Goal: Task Accomplishment & Management: Use online tool/utility

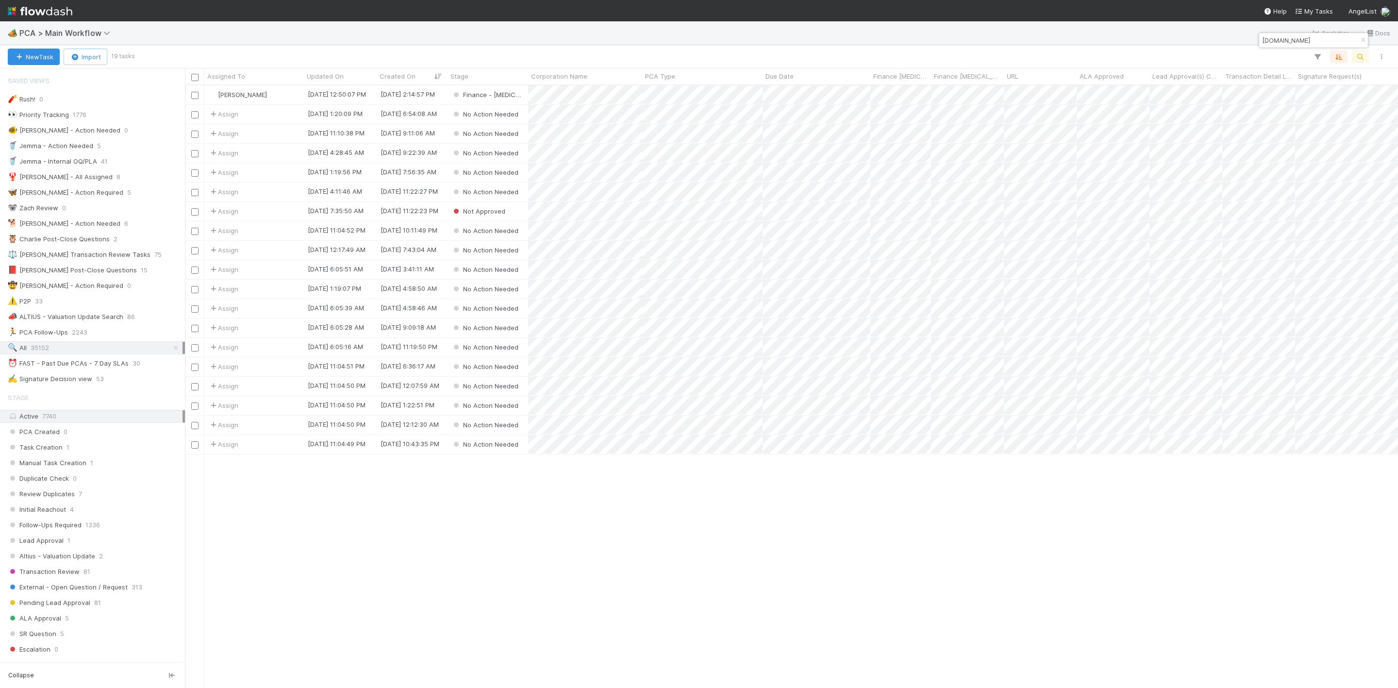
scroll to position [590, 1202]
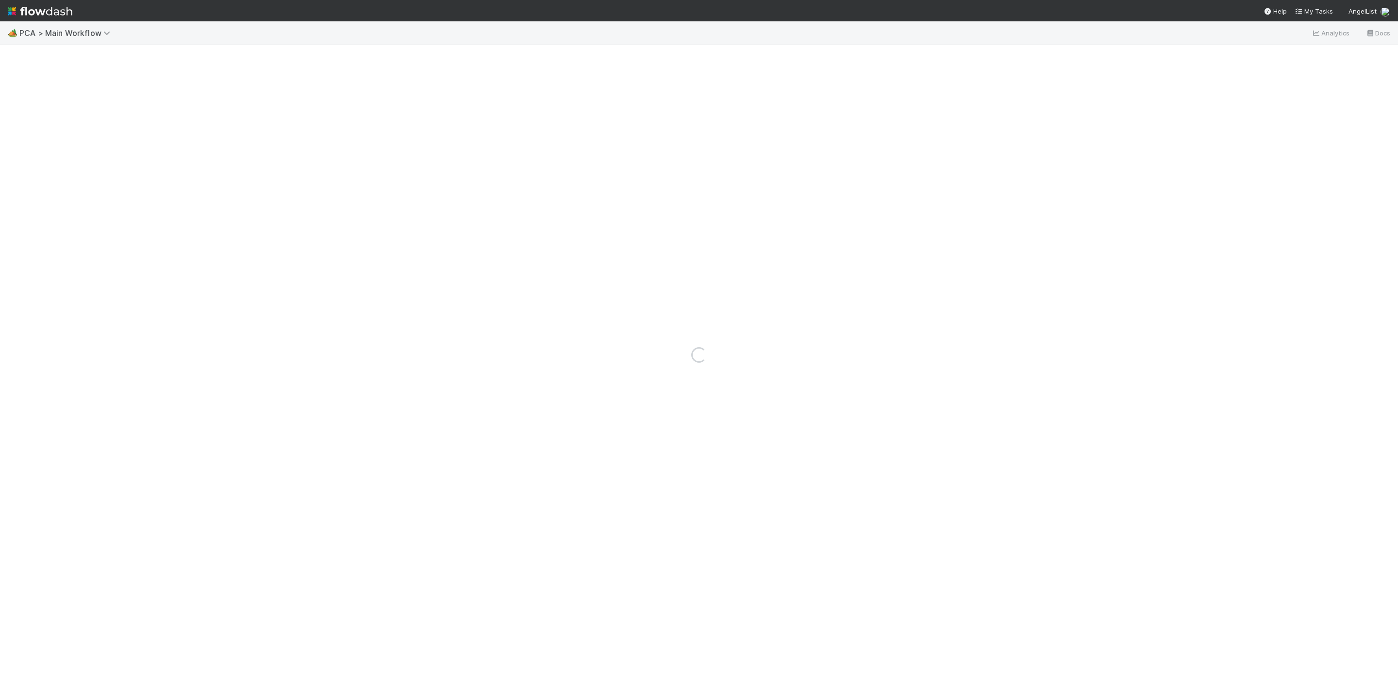
click at [329, 201] on div "Loading..." at bounding box center [699, 354] width 1398 height 667
click at [1315, 10] on span "My Tasks" at bounding box center [1314, 11] width 38 height 8
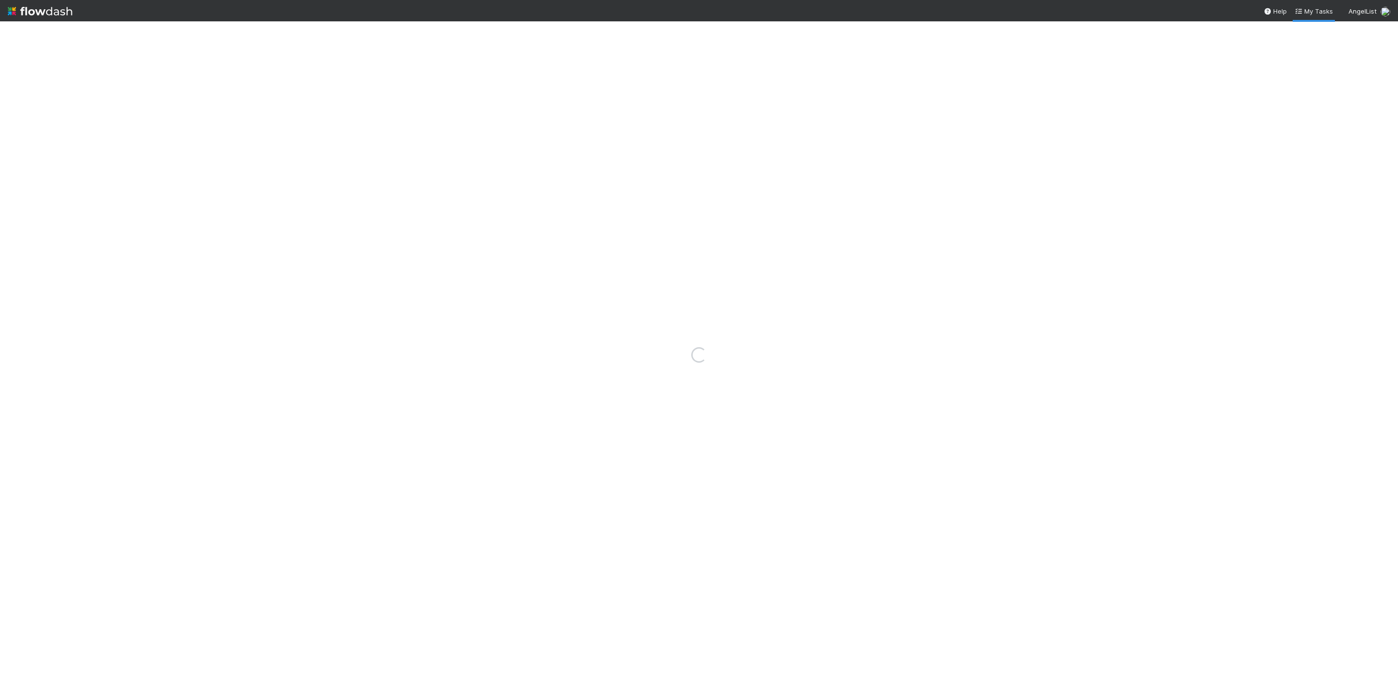
click at [17, 11] on img at bounding box center [40, 11] width 65 height 17
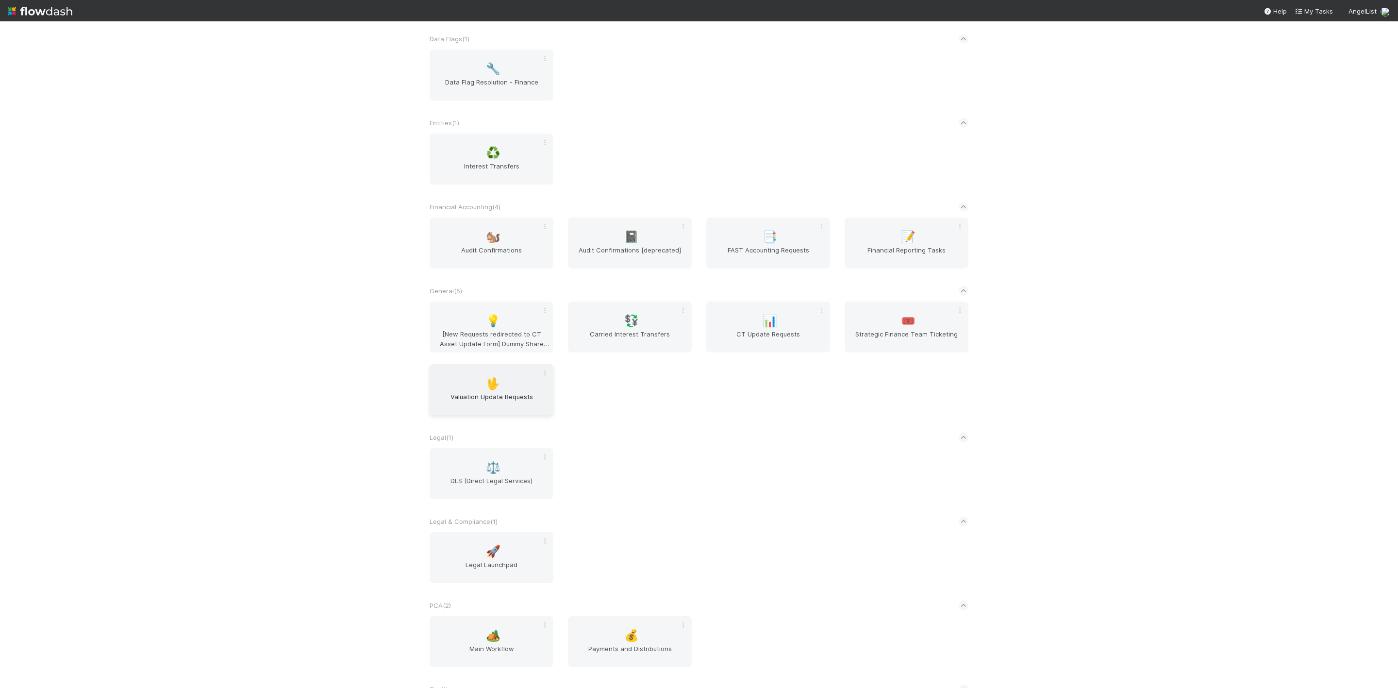
scroll to position [373, 0]
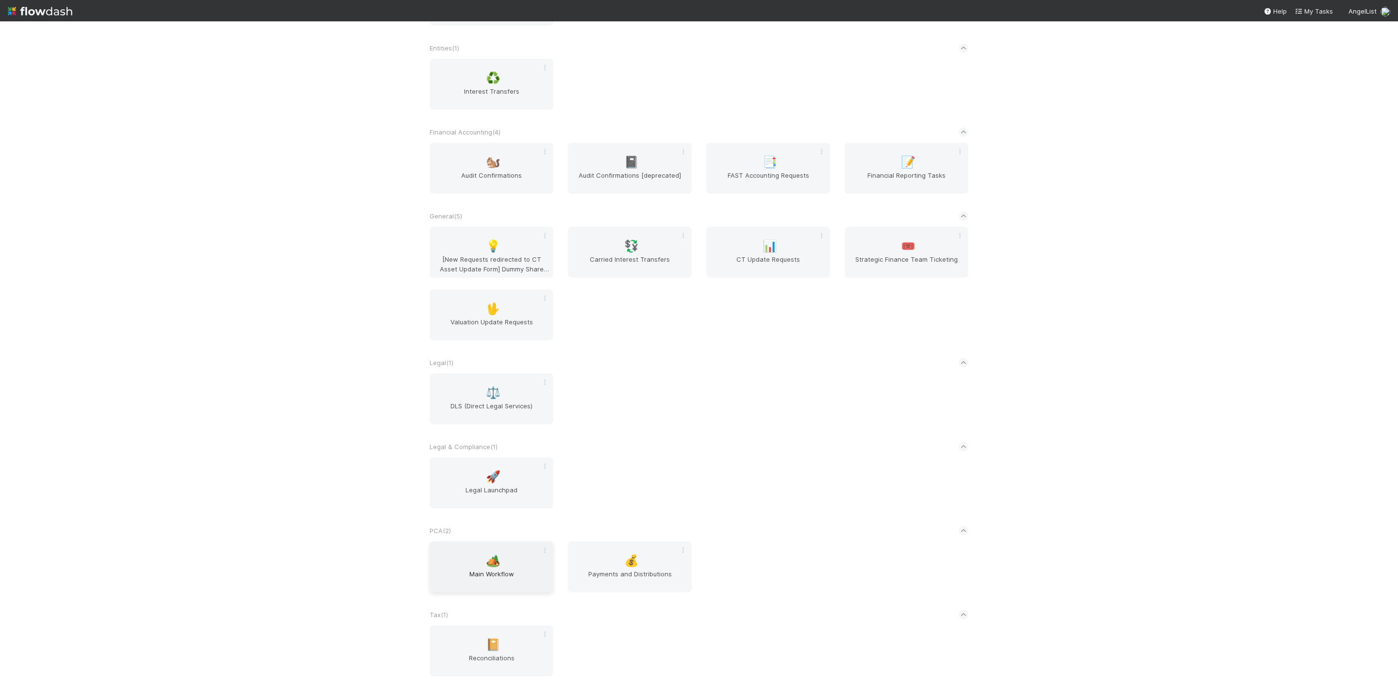
click at [500, 564] on div "🏕️ Main Workflow" at bounding box center [492, 566] width 124 height 51
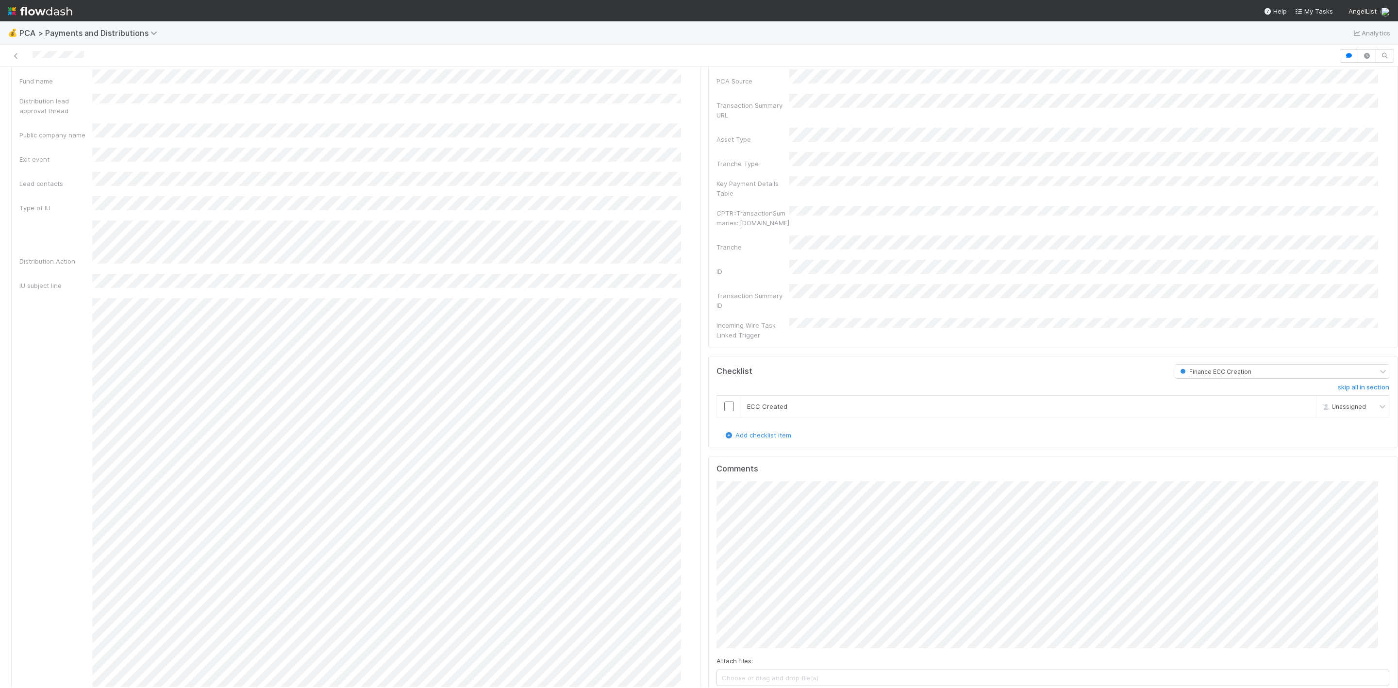
scroll to position [728, 0]
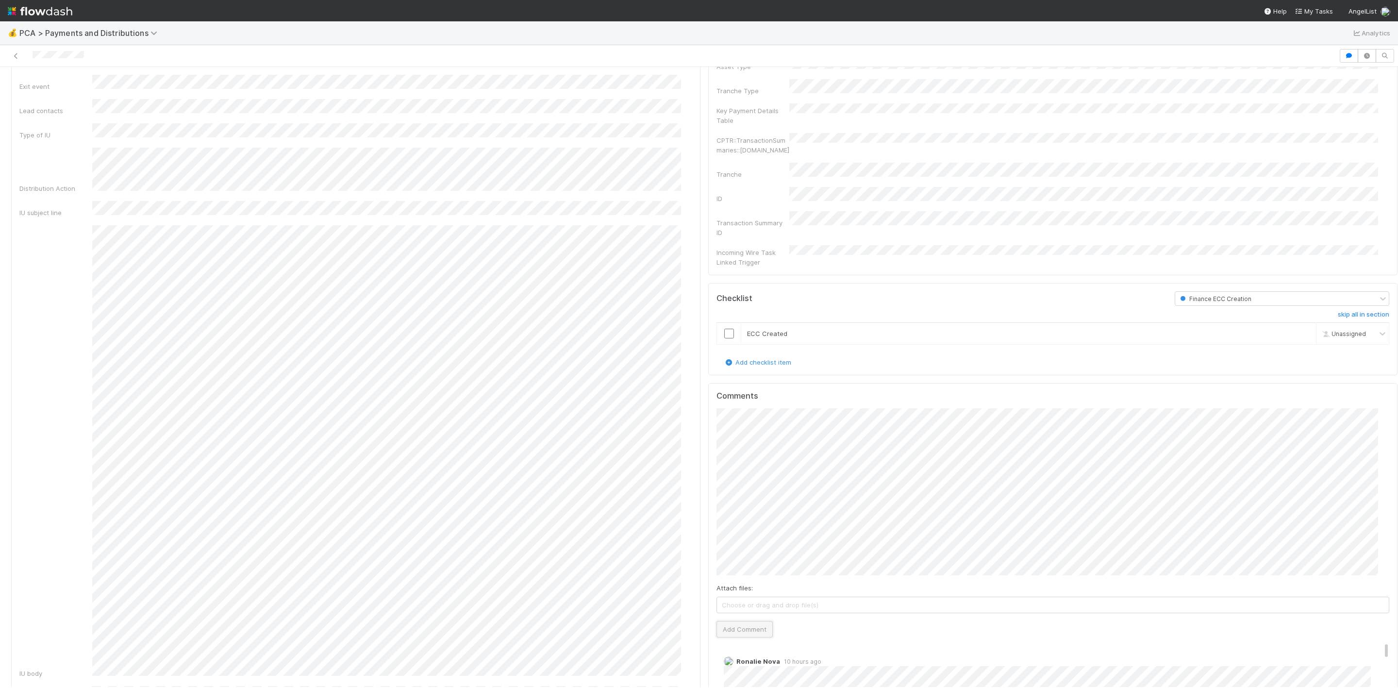
click at [742, 621] on button "Add Comment" at bounding box center [745, 629] width 56 height 17
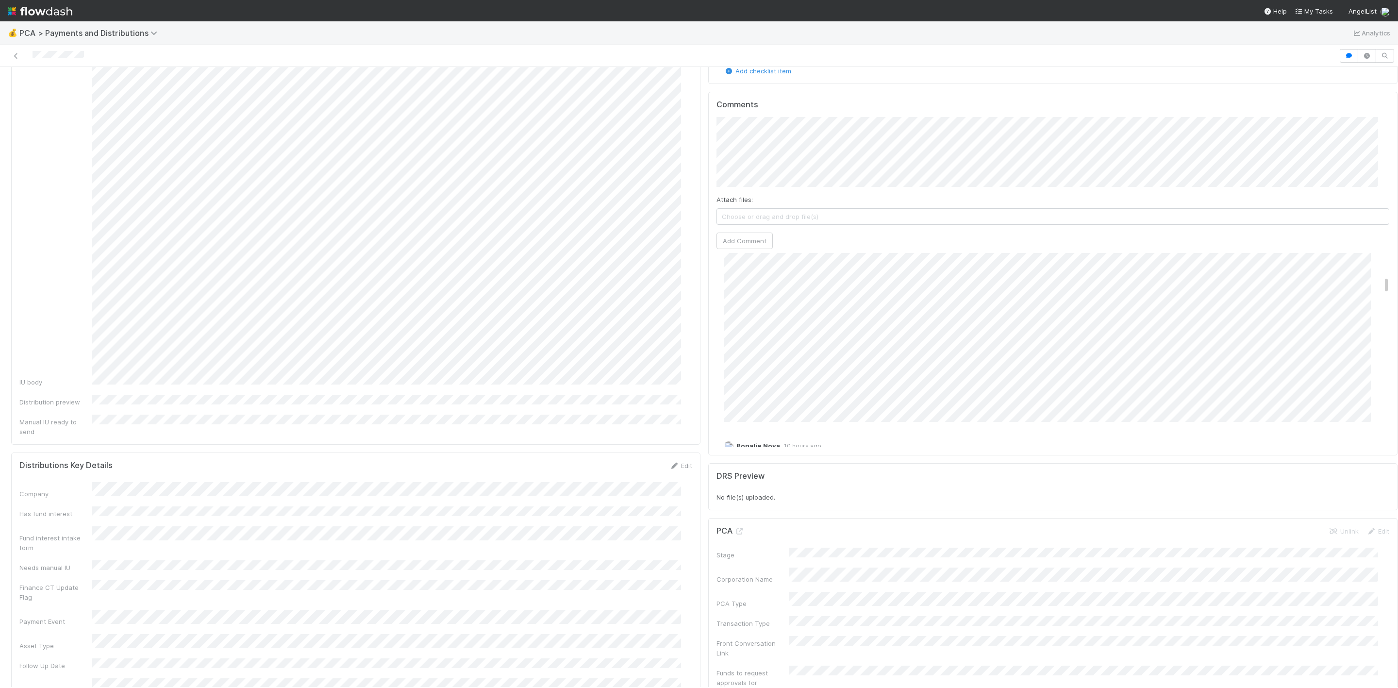
scroll to position [437, 0]
click at [708, 273] on div "Comments Attach files: Choose or drag and drop file(s) Add Comment Janice Garci…" at bounding box center [1052, 274] width 689 height 364
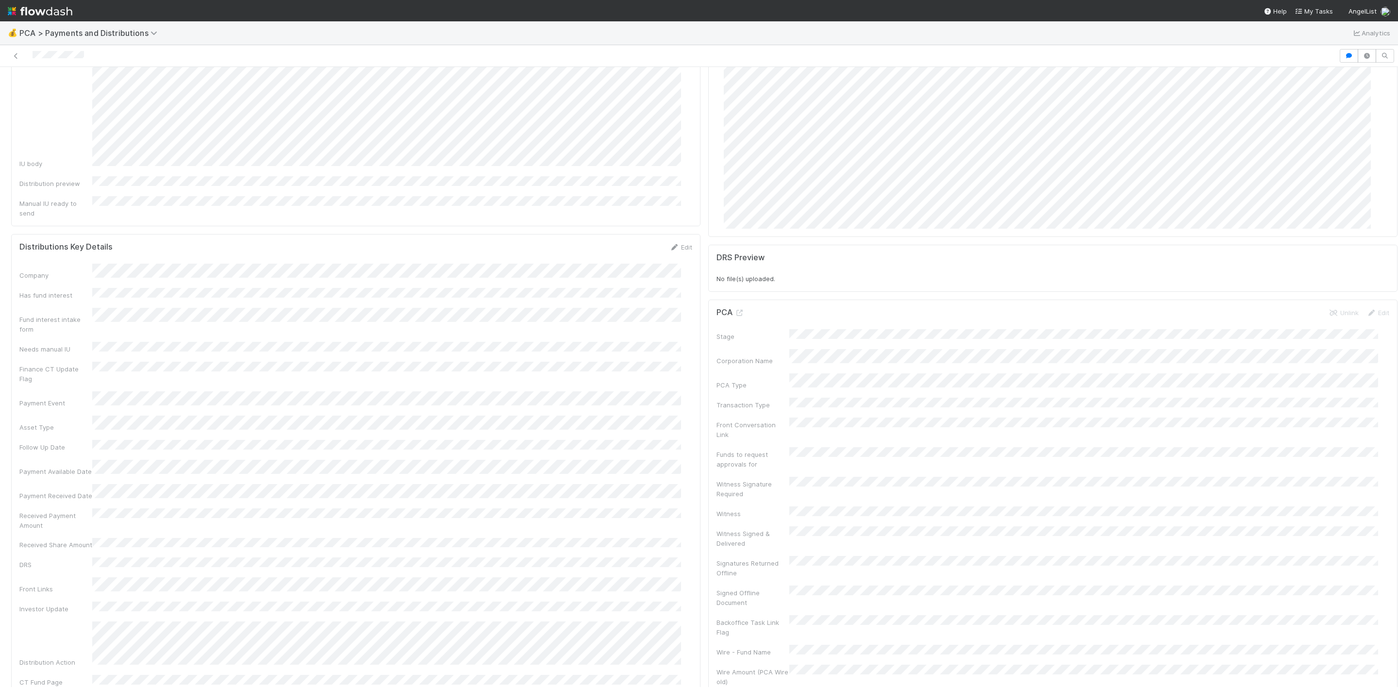
scroll to position [1020, 0]
click at [732, 264] on link "Edit" at bounding box center [737, 268] width 11 height 8
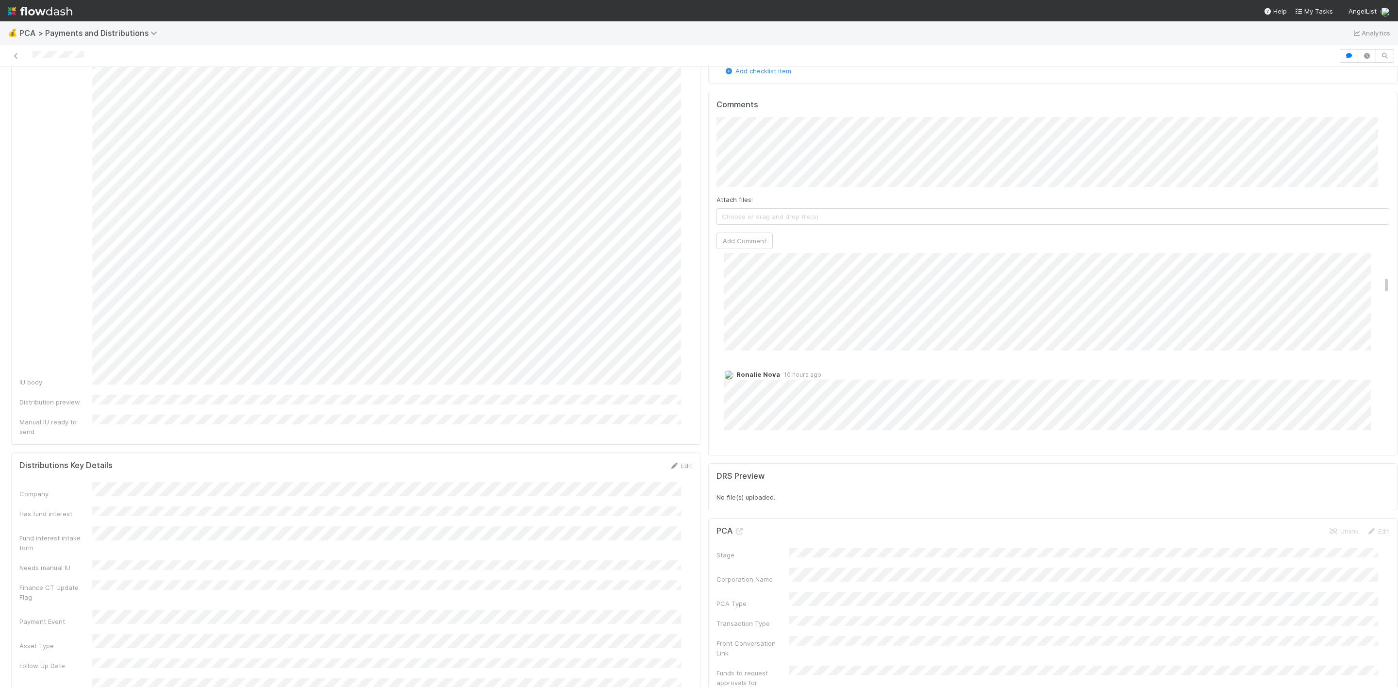
scroll to position [583, 0]
click at [9, 12] on img at bounding box center [40, 11] width 65 height 17
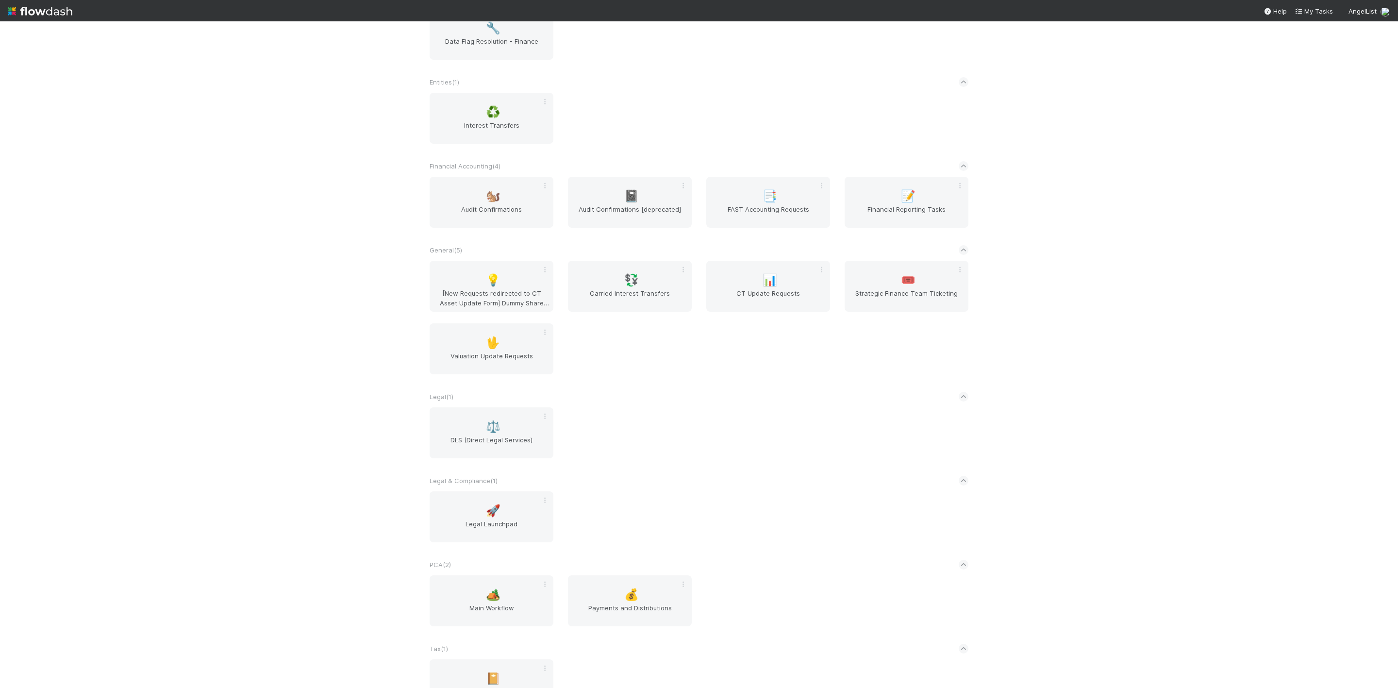
scroll to position [373, 0]
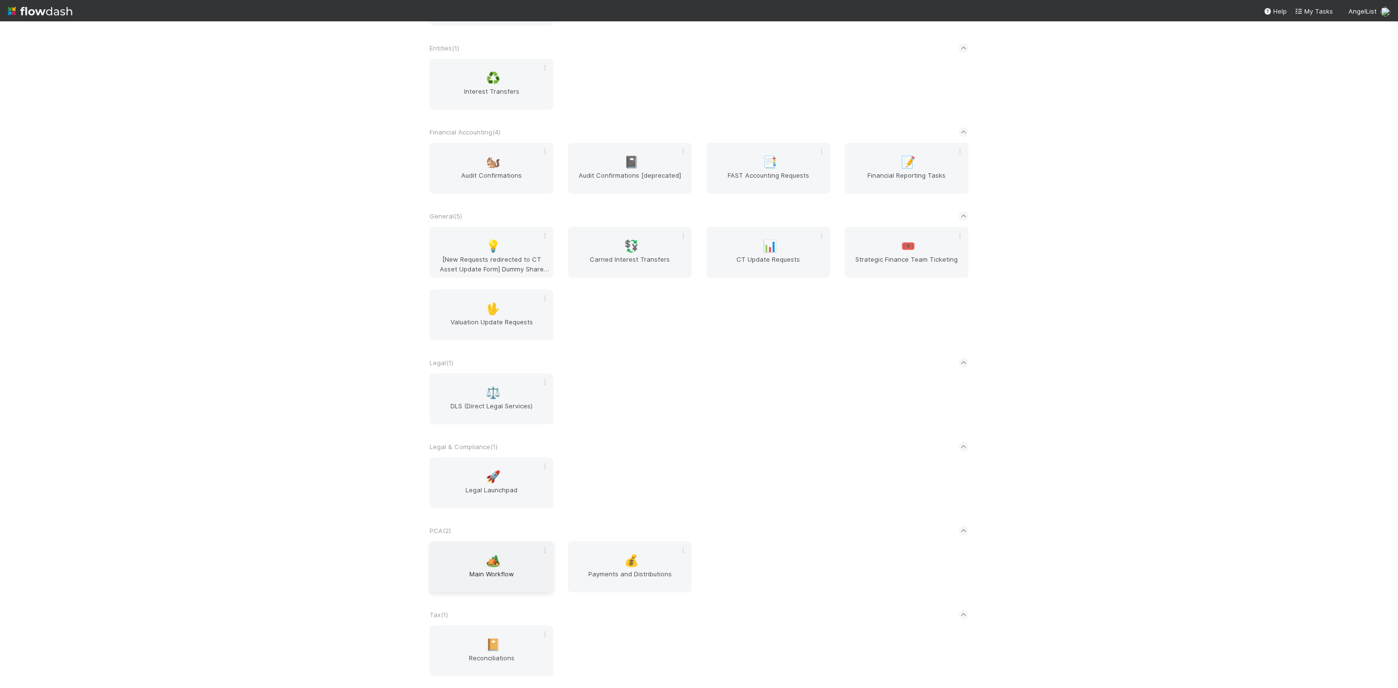
click at [459, 576] on span "Main Workflow" at bounding box center [492, 578] width 116 height 19
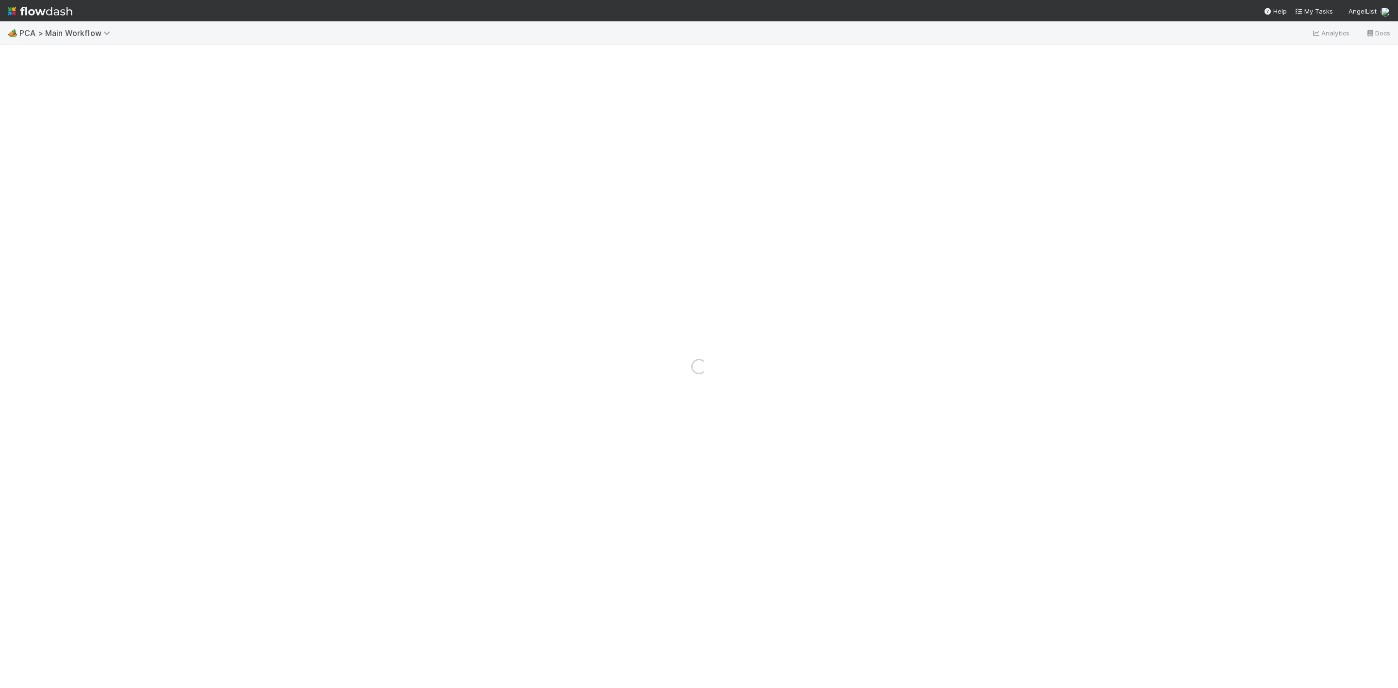
click at [12, 6] on img at bounding box center [40, 11] width 65 height 17
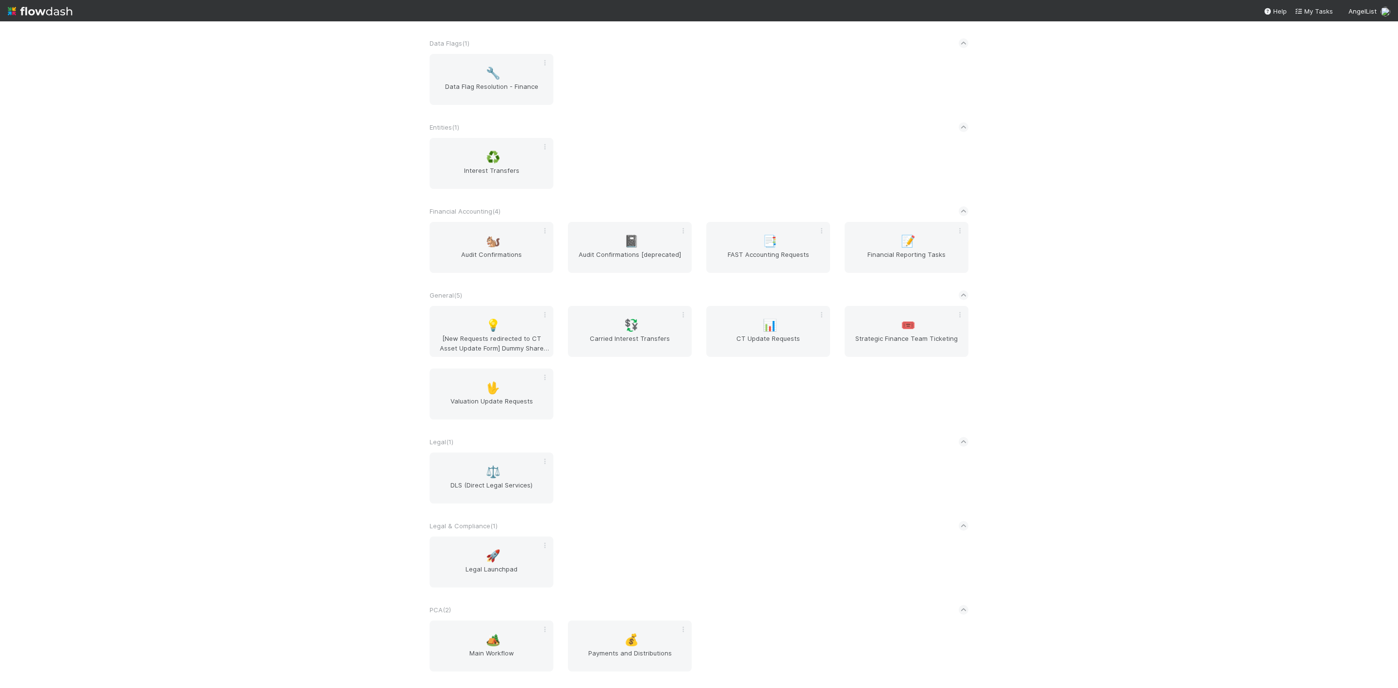
scroll to position [373, 0]
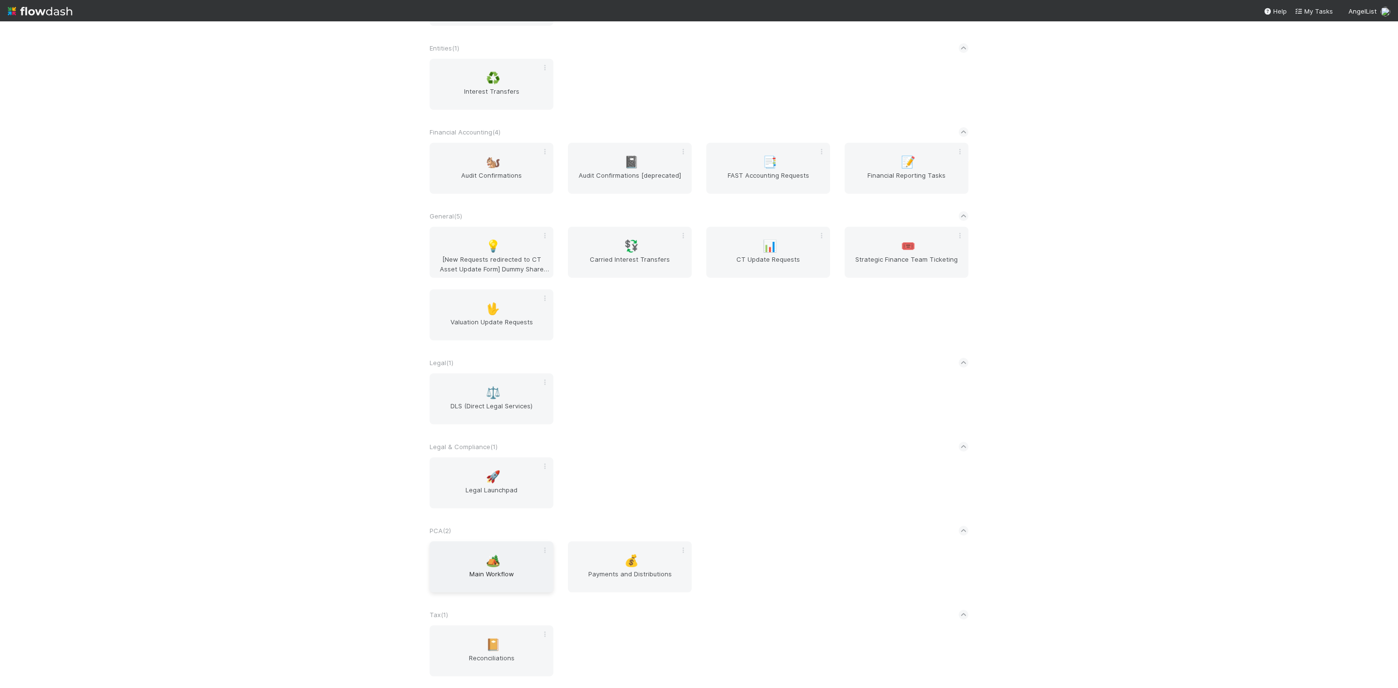
click at [463, 580] on span "Main Workflow" at bounding box center [492, 578] width 116 height 19
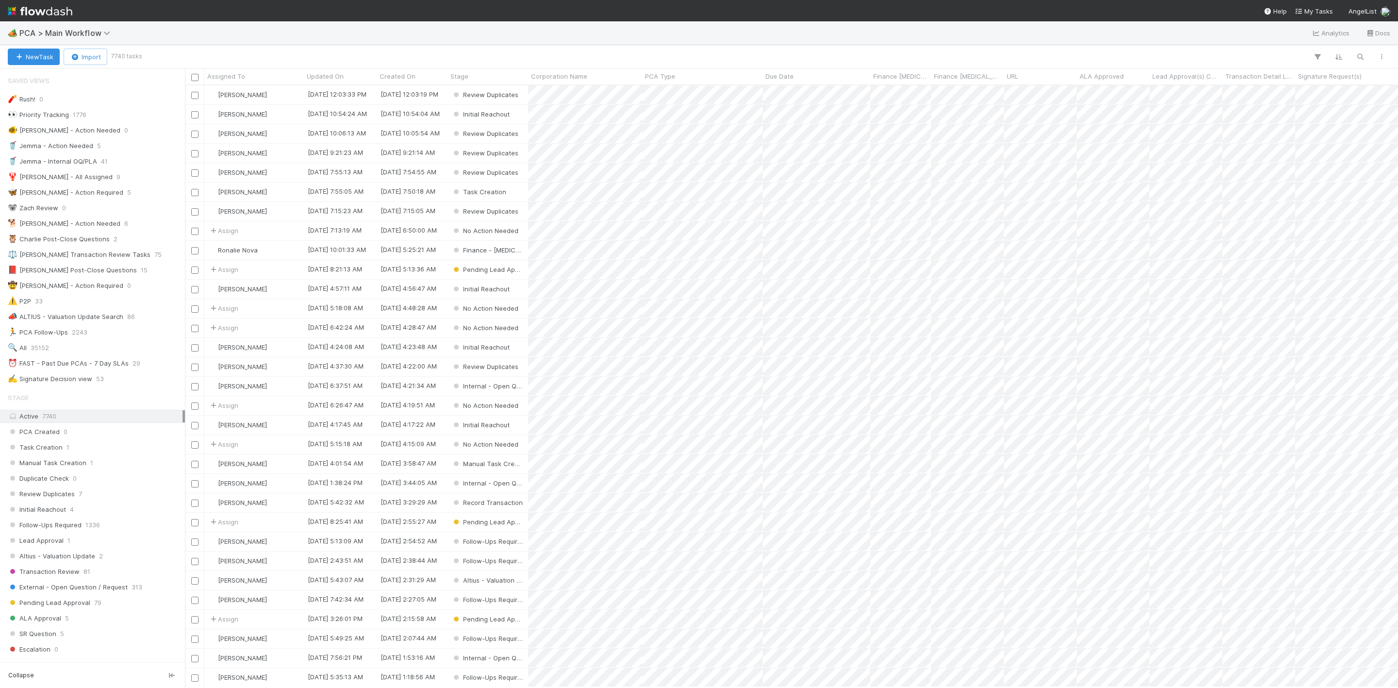
scroll to position [12, 12]
click at [121, 370] on div "⏰ FAST - Past Due PCAs - 7 Day SLAs" at bounding box center [68, 363] width 121 height 12
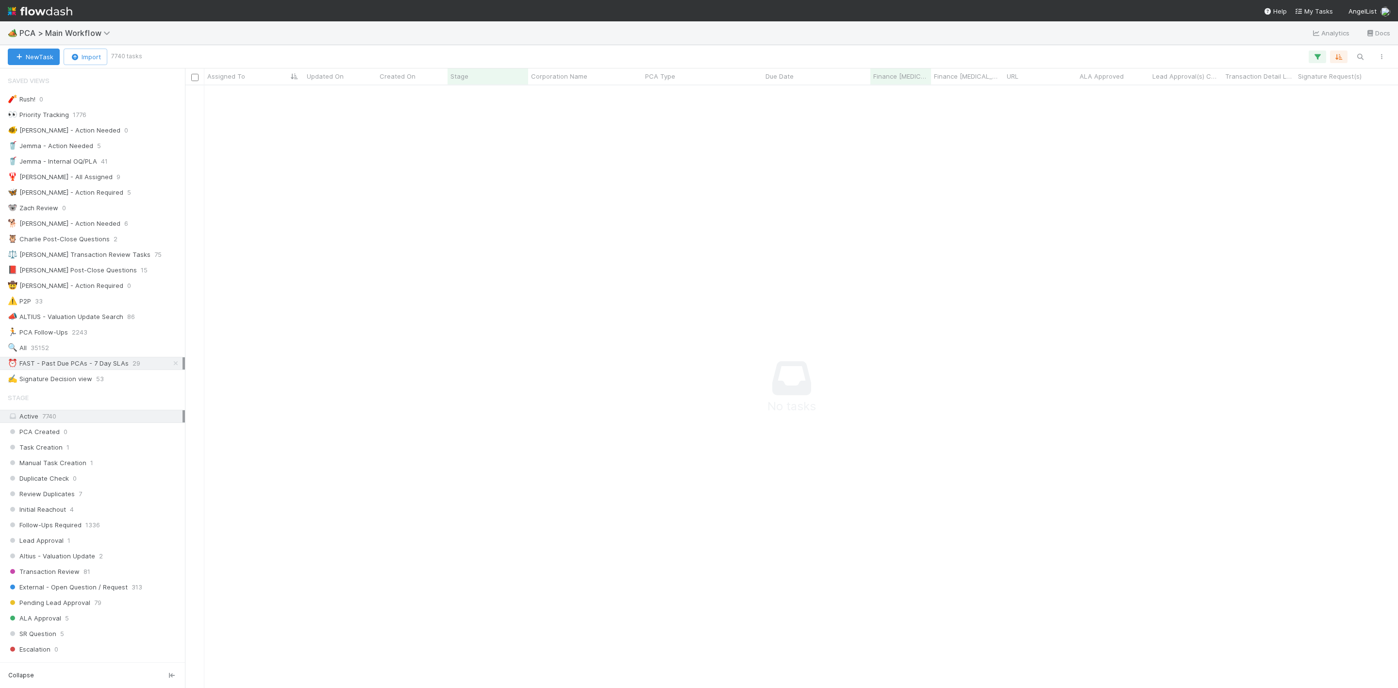
scroll to position [580, 1192]
click at [1318, 63] on button "button" at bounding box center [1317, 56] width 17 height 13
drag, startPoint x: 364, startPoint y: 431, endPoint x: 287, endPoint y: 481, distance: 91.3
click at [364, 435] on div "Loading..." at bounding box center [699, 344] width 1398 height 688
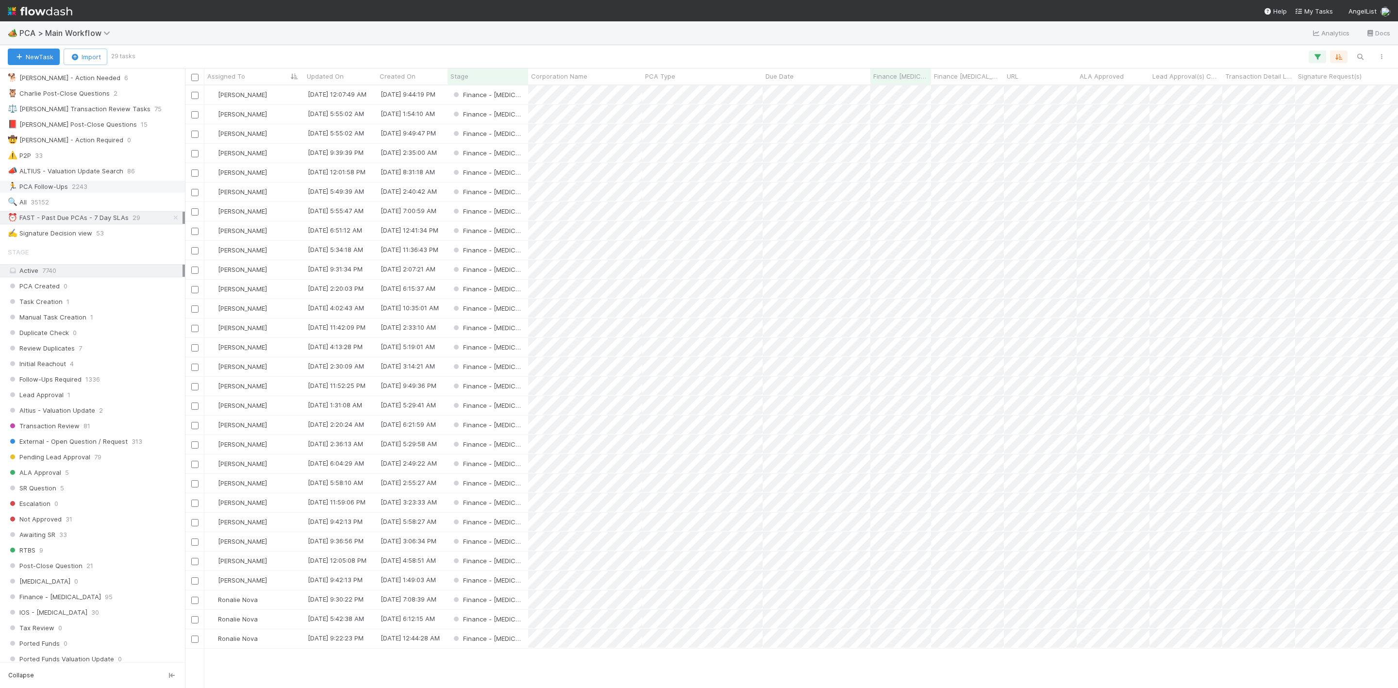
scroll to position [590, 1202]
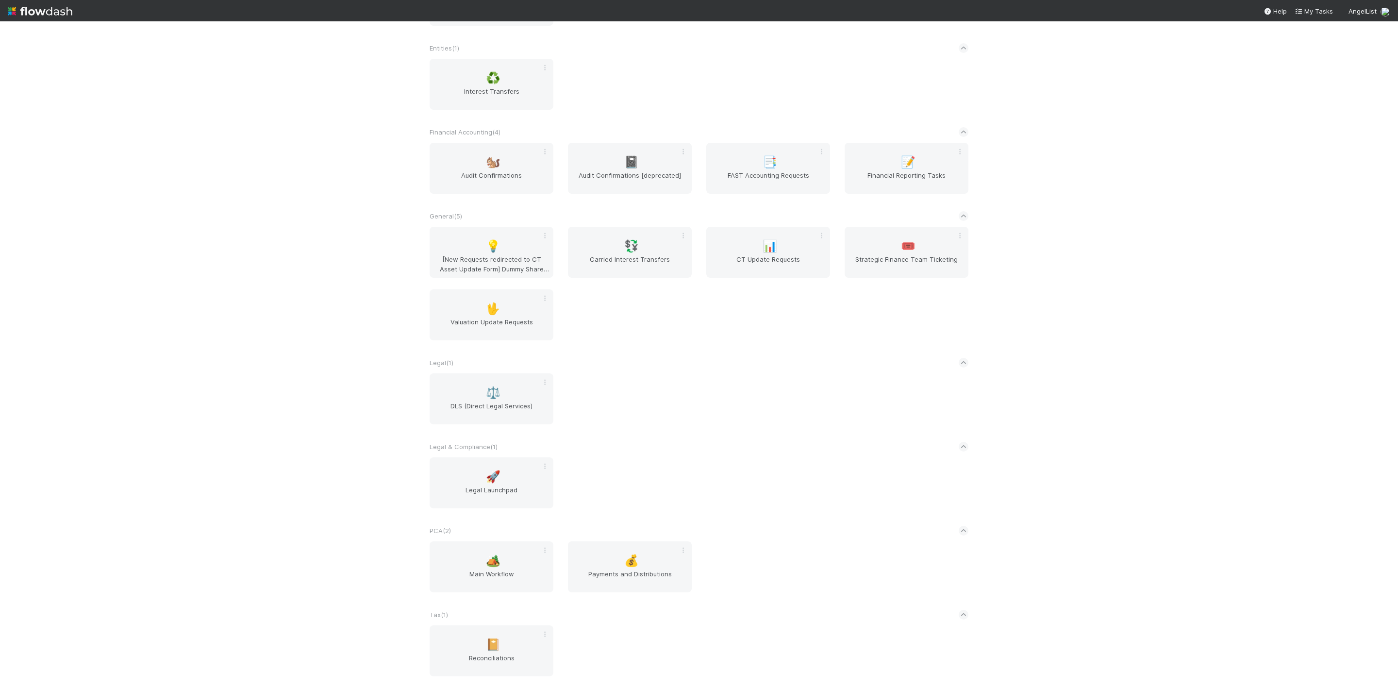
scroll to position [373, 0]
click at [486, 442] on span "🏕️" at bounding box center [493, 560] width 15 height 13
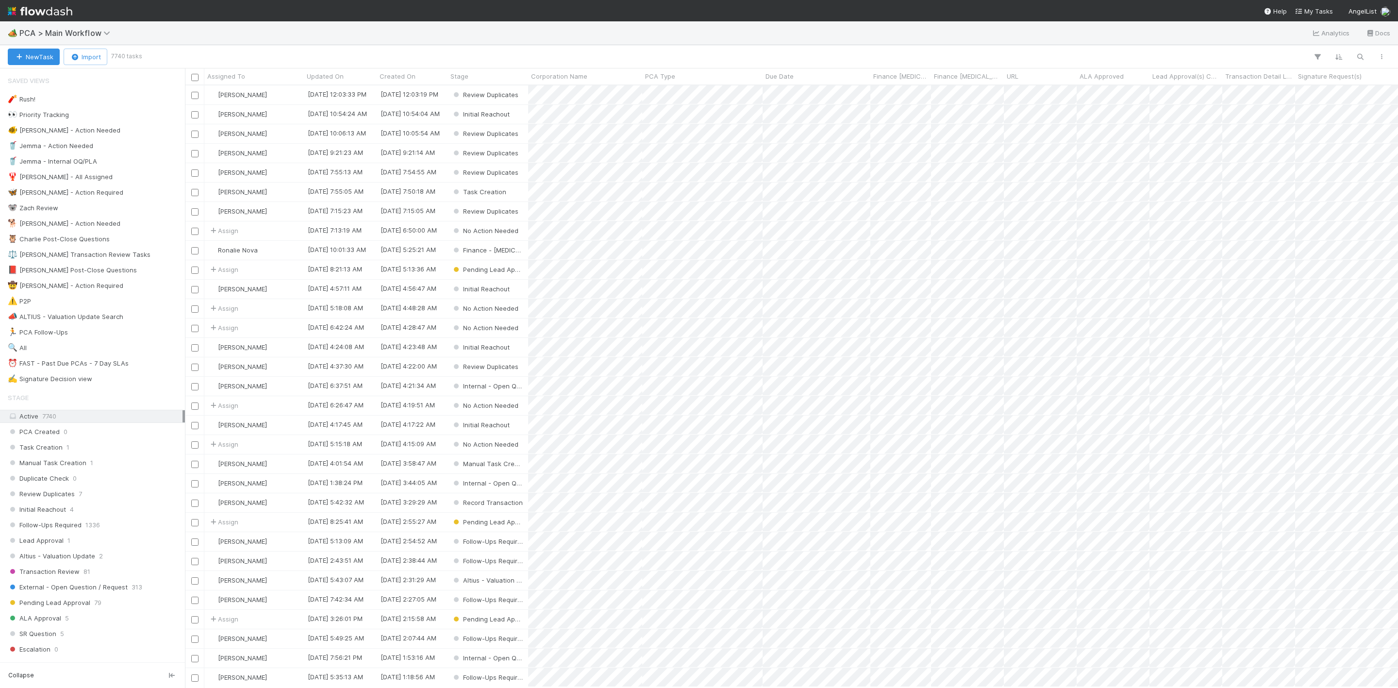
scroll to position [590, 1202]
click at [60, 353] on div "🔍 All 35152" at bounding box center [95, 348] width 175 height 12
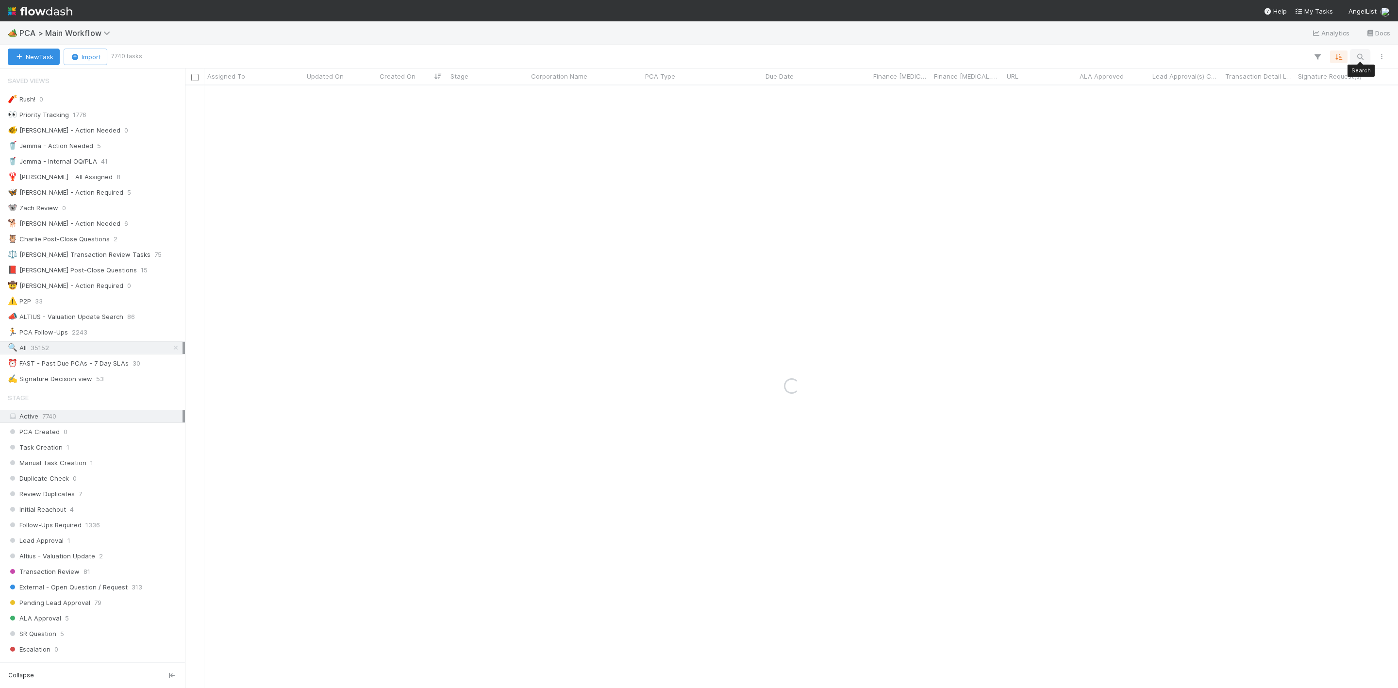
click at [932, 54] on icon "button" at bounding box center [1361, 56] width 10 height 9
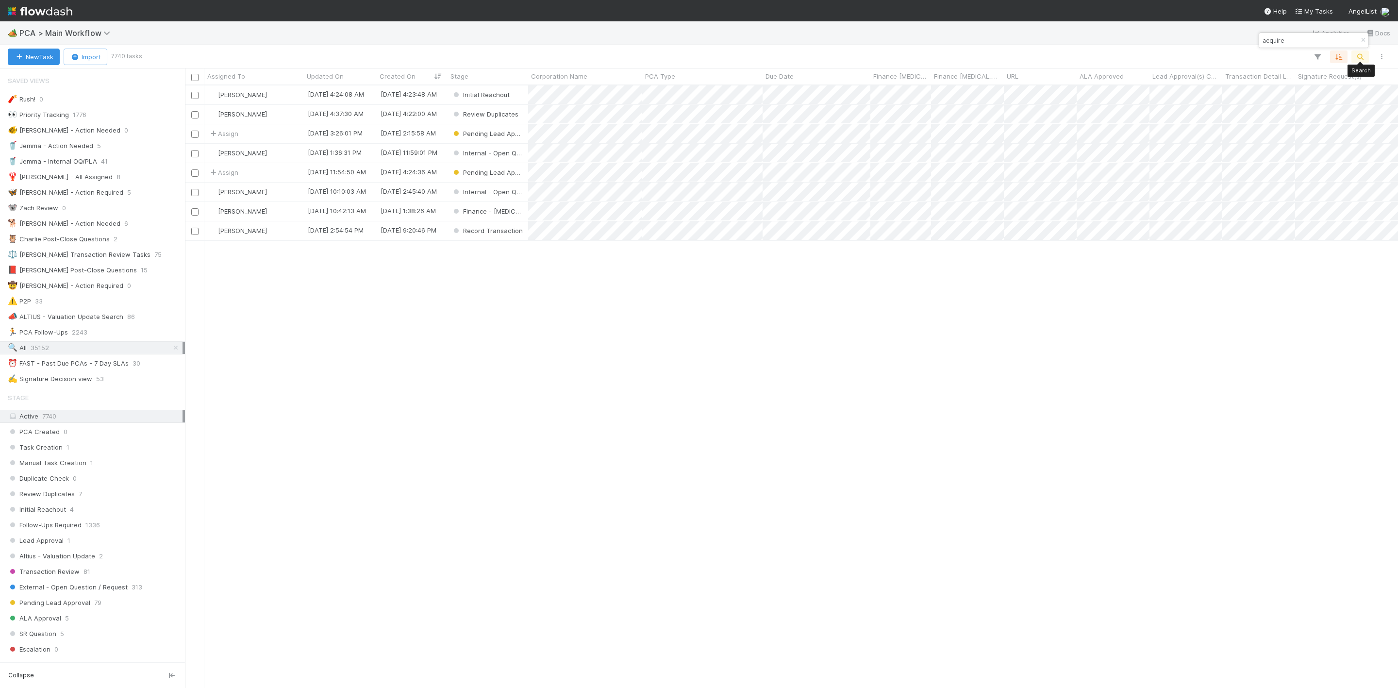
scroll to position [590, 1202]
click at [932, 43] on input "acquire" at bounding box center [1309, 40] width 97 height 12
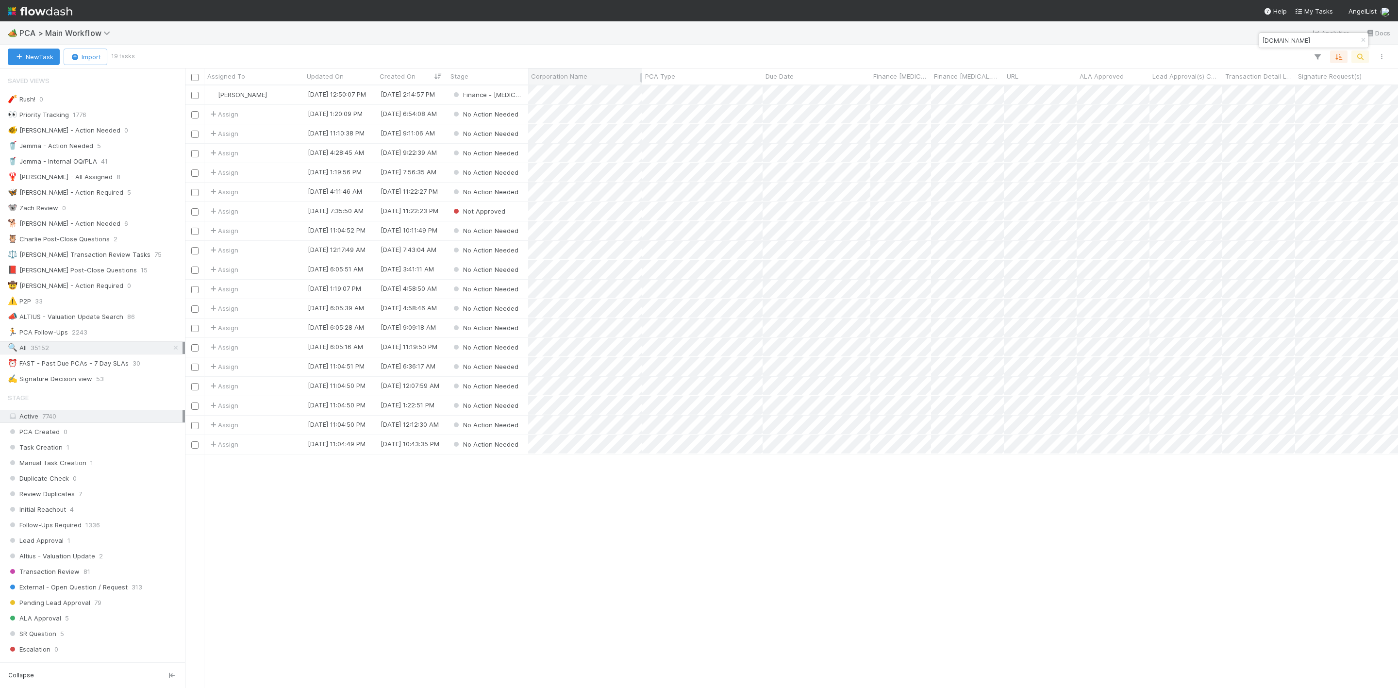
type input "acquire.com"
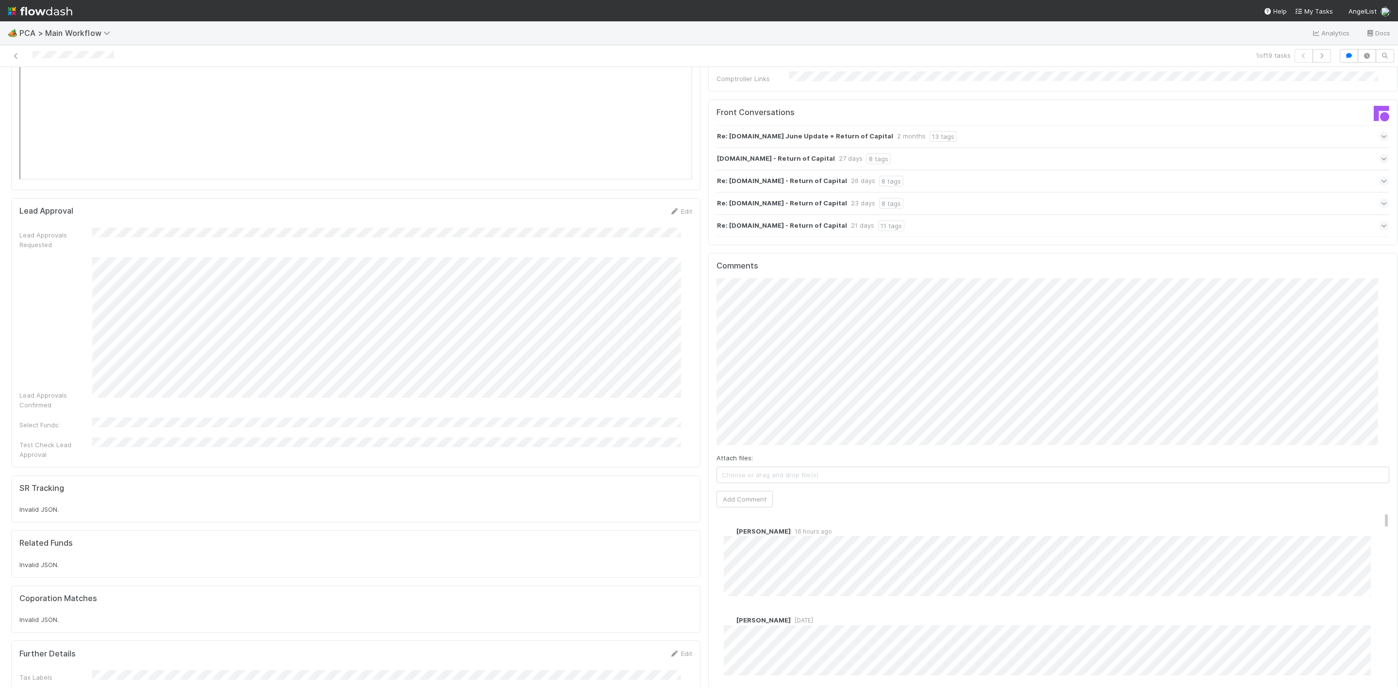
scroll to position [1748, 0]
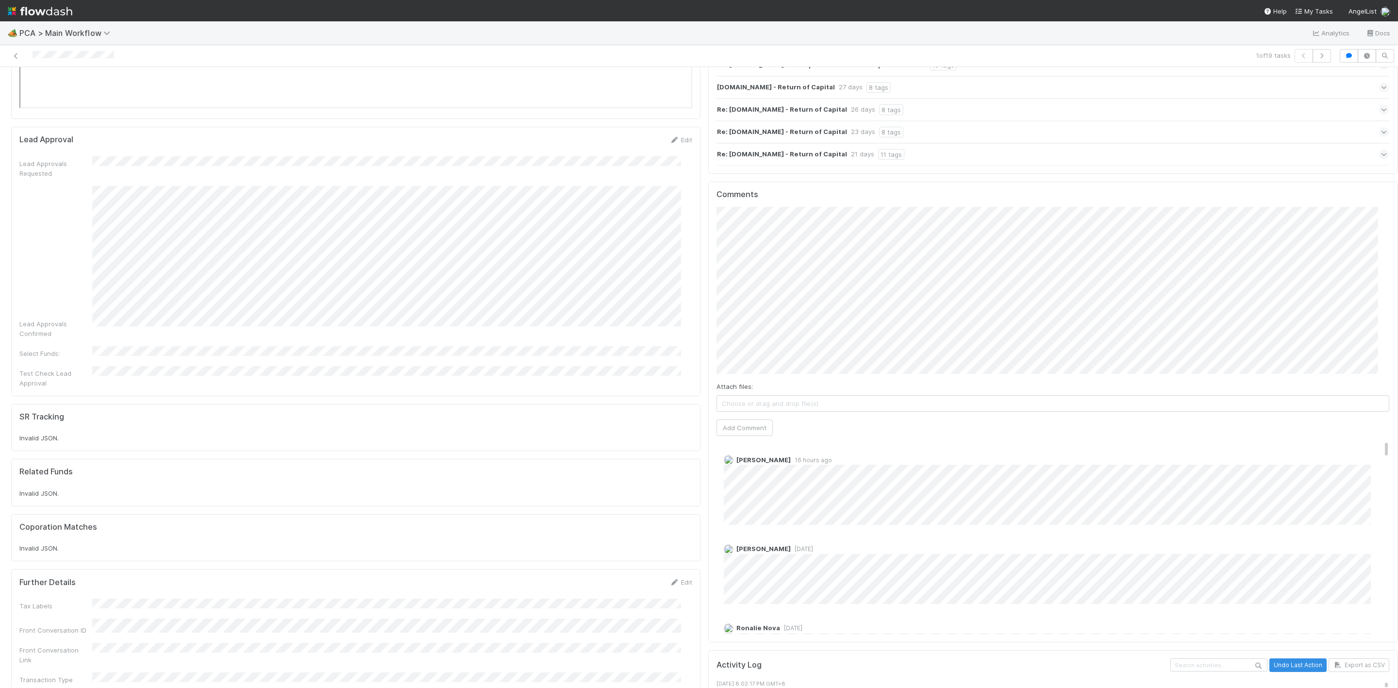
click at [885, 396] on span "Choose or drag and drop file(s)" at bounding box center [1053, 404] width 672 height 16
click at [744, 420] on button "Add Comment" at bounding box center [745, 428] width 56 height 17
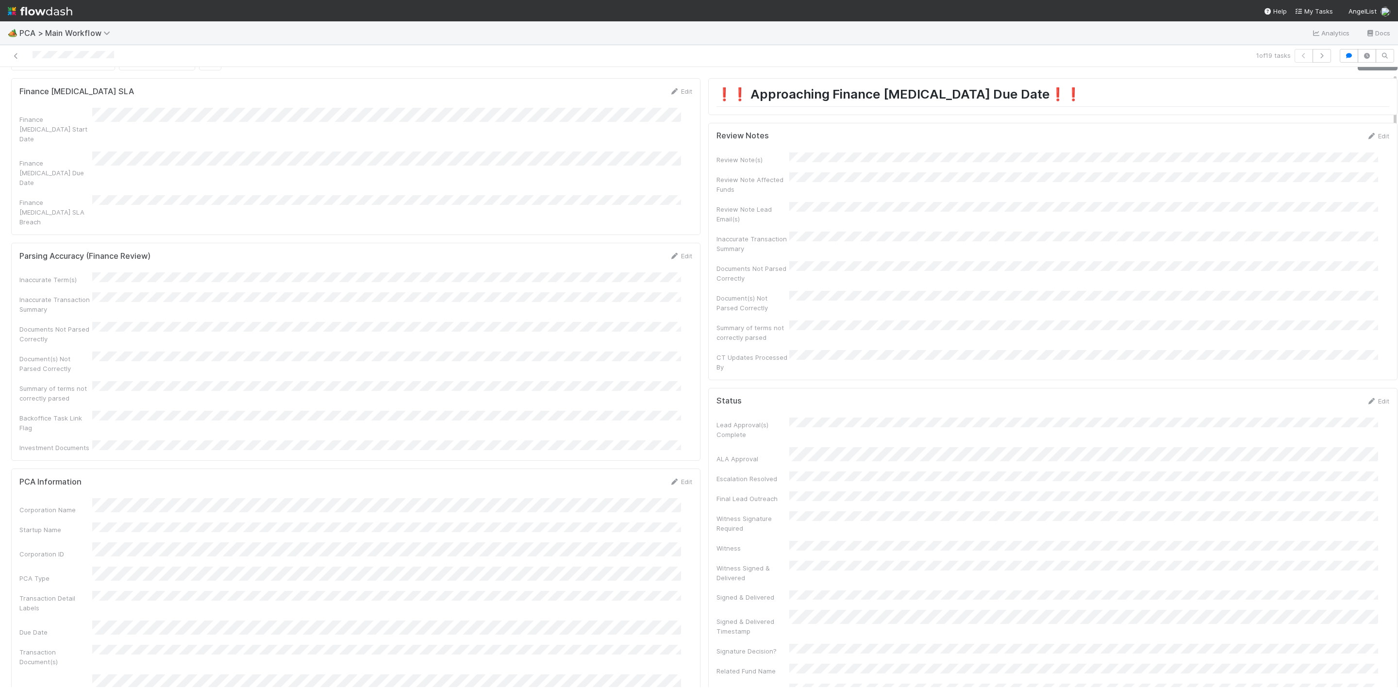
scroll to position [0, 0]
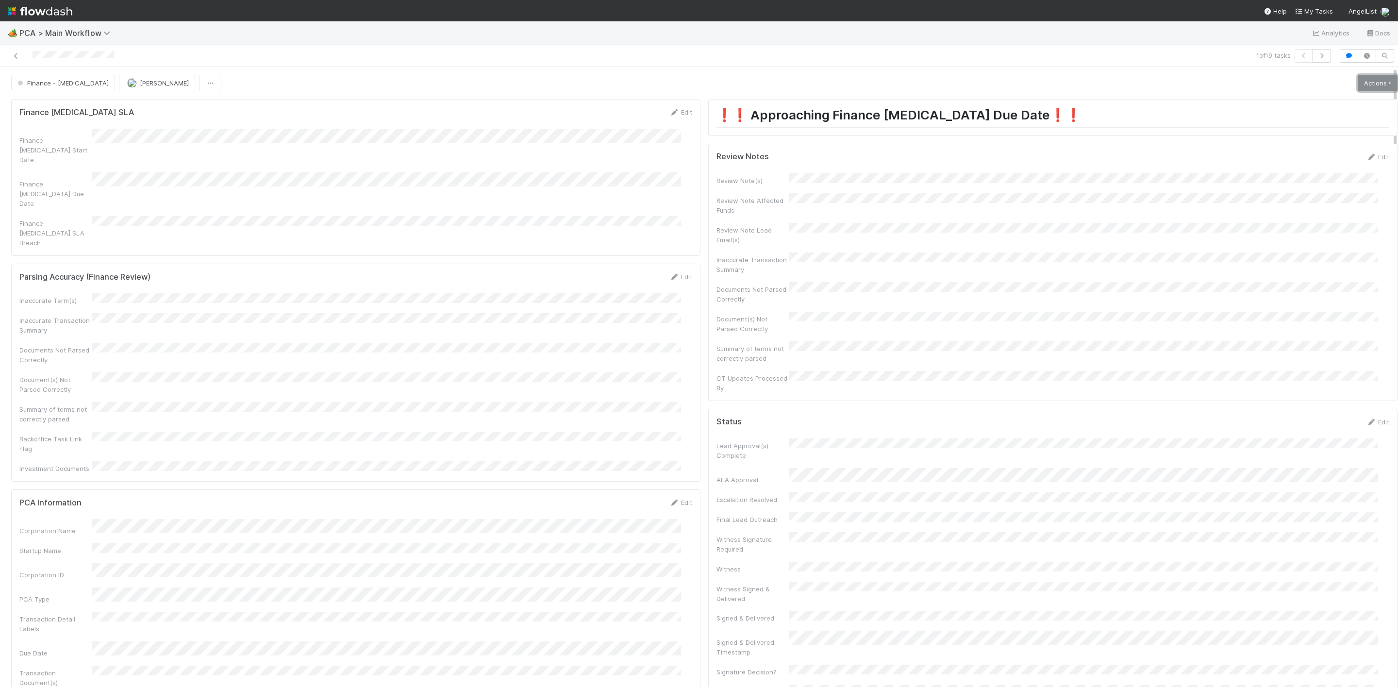
click at [932, 87] on link "Actions" at bounding box center [1378, 83] width 40 height 17
click at [932, 118] on button "Move to Post-Close Question" at bounding box center [1321, 118] width 157 height 14
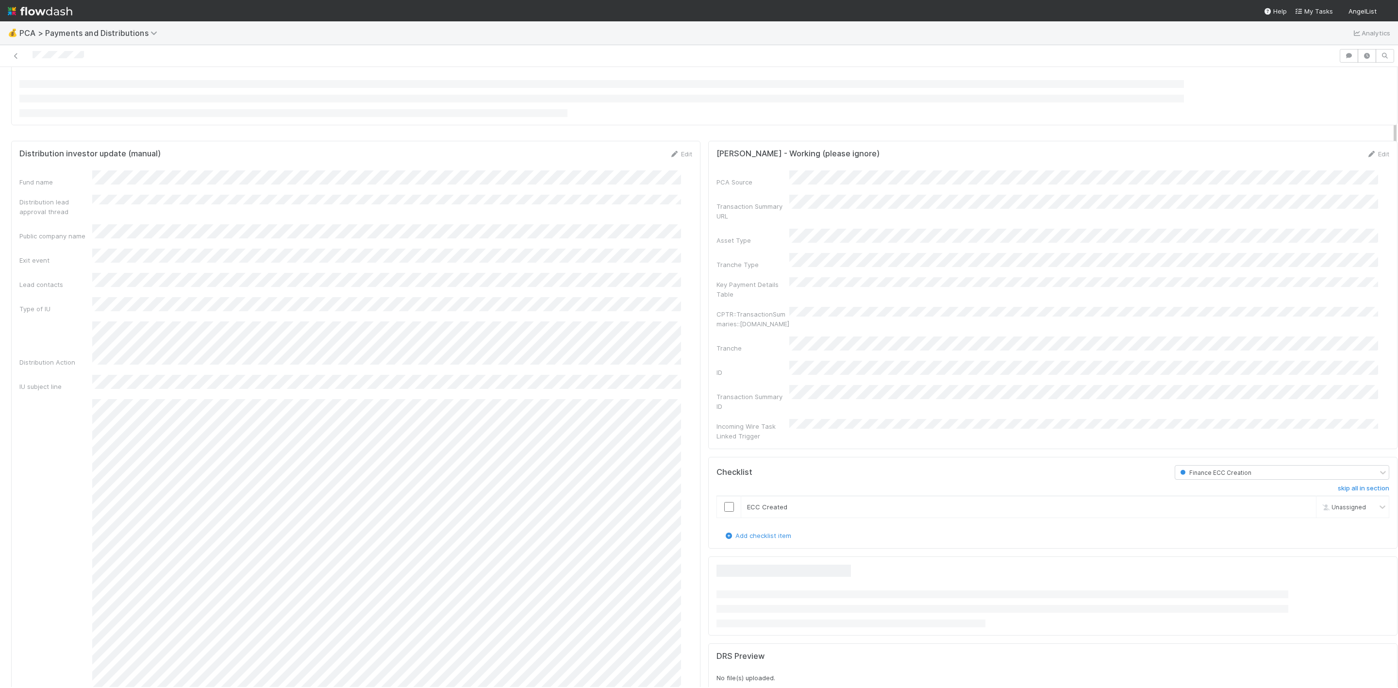
scroll to position [655, 0]
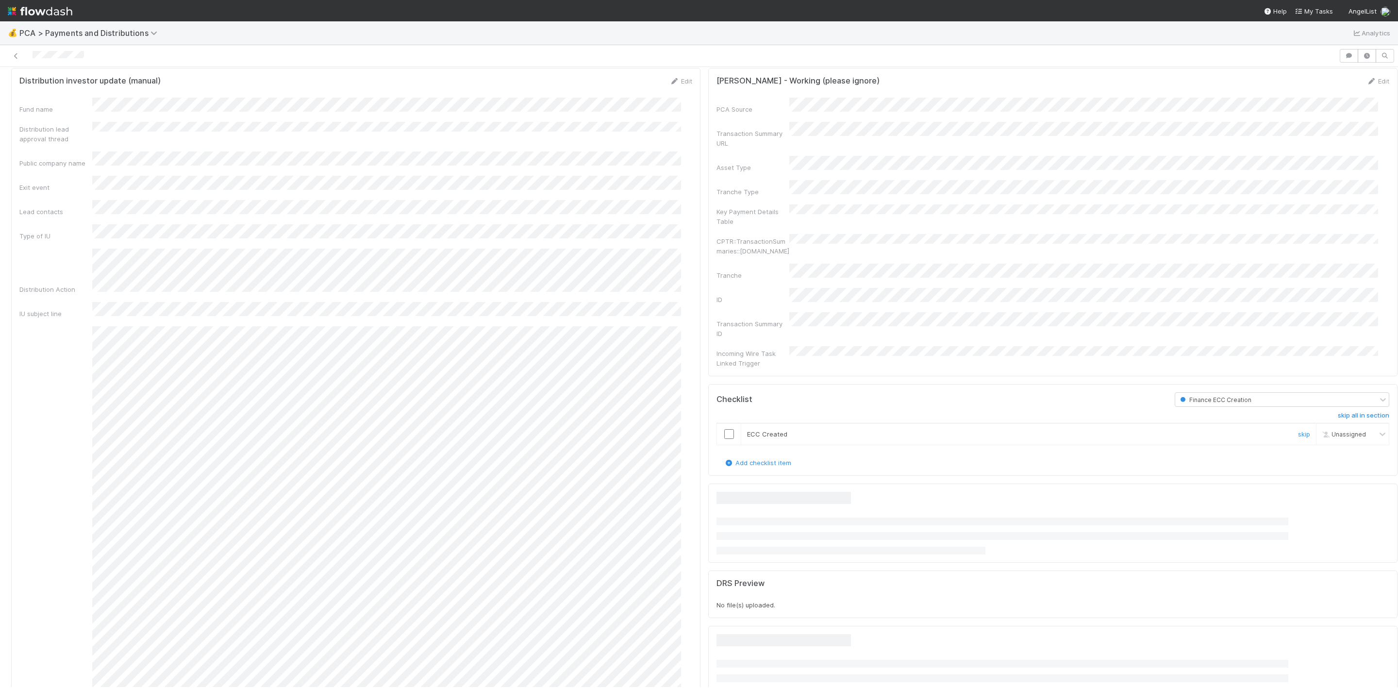
click at [724, 429] on input "checkbox" at bounding box center [729, 434] width 10 height 10
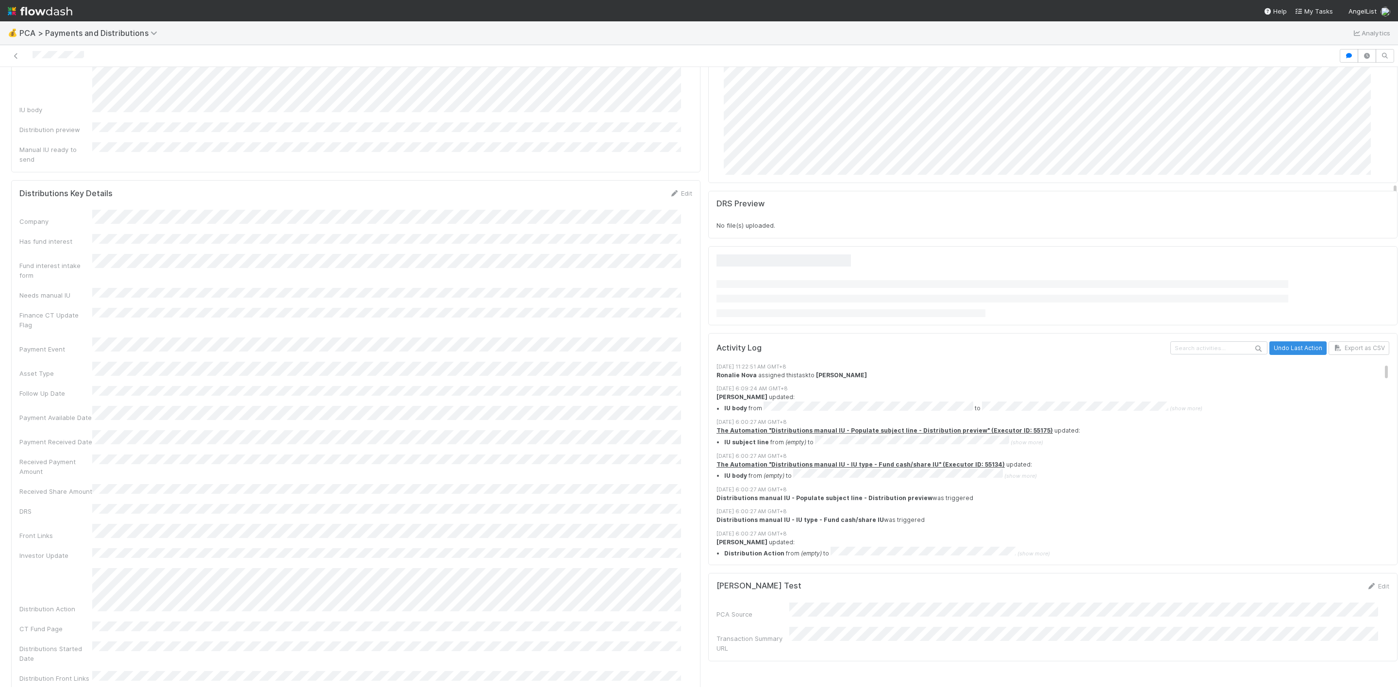
scroll to position [1311, 0]
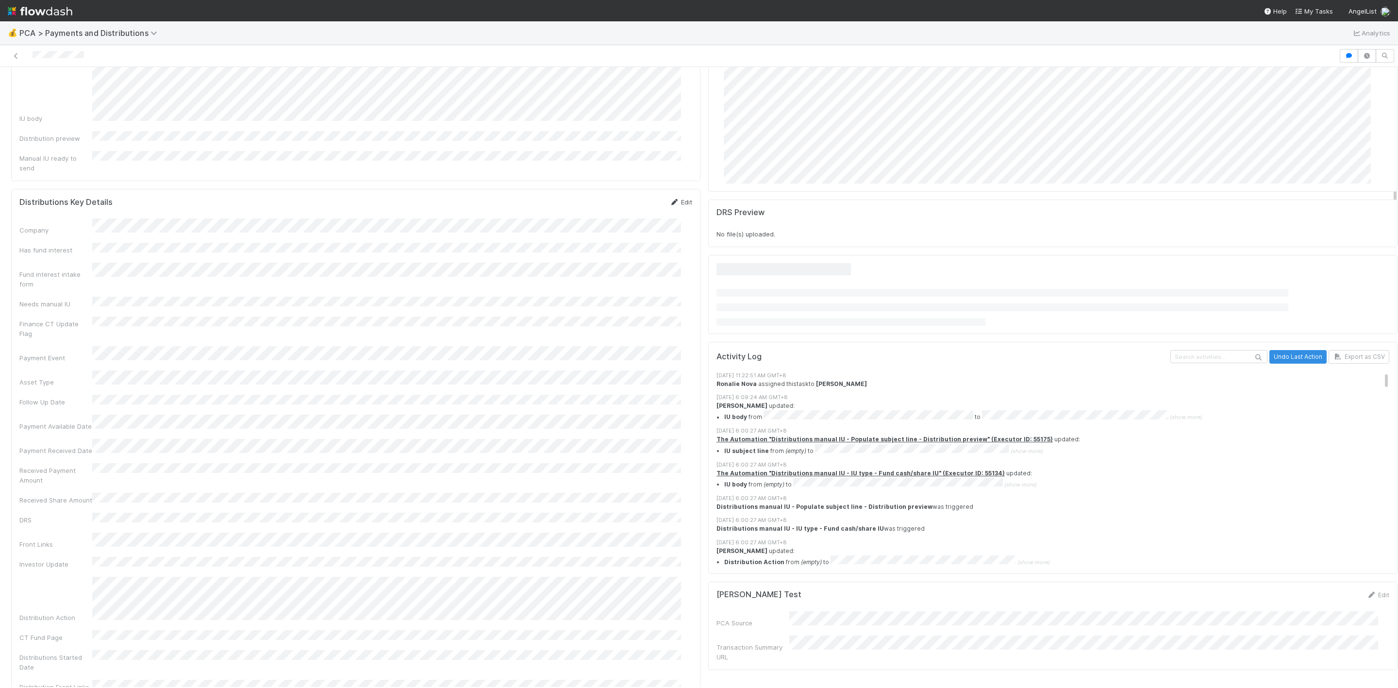
click at [676, 198] on link "Edit" at bounding box center [681, 202] width 23 height 8
click at [634, 197] on button "Save" at bounding box center [641, 205] width 28 height 17
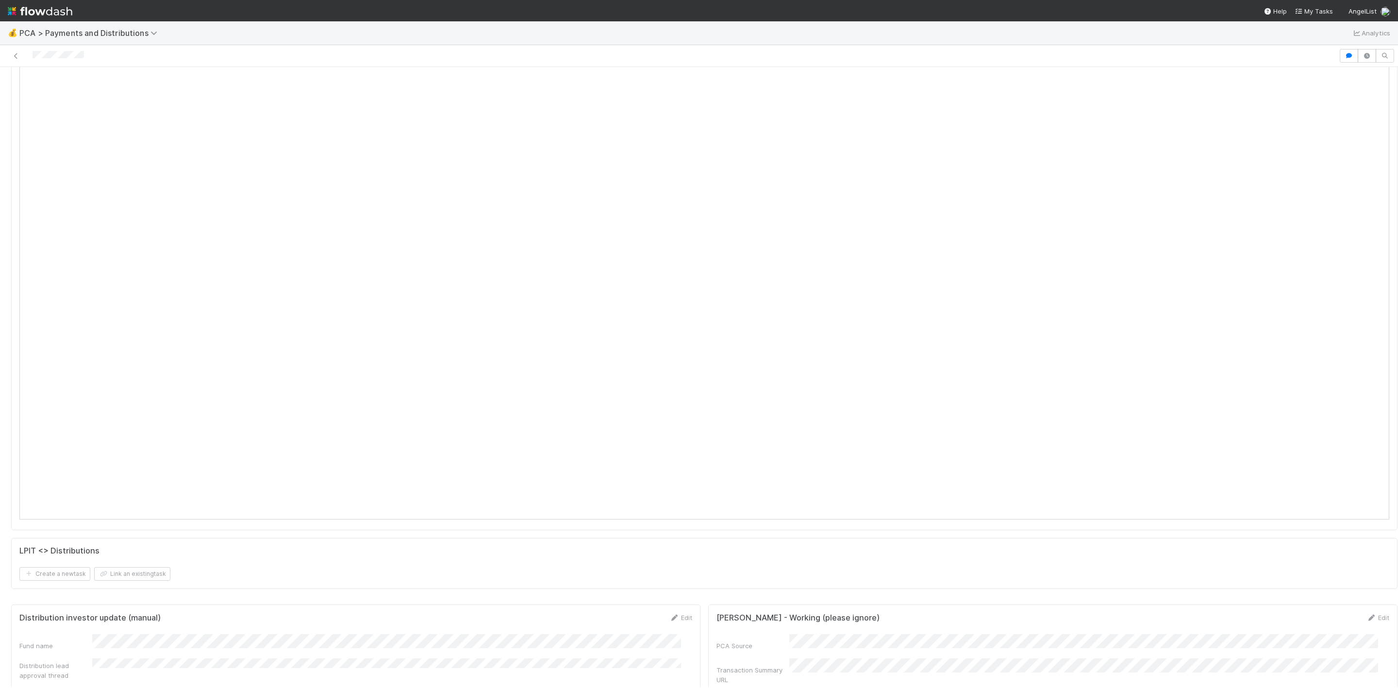
scroll to position [0, 0]
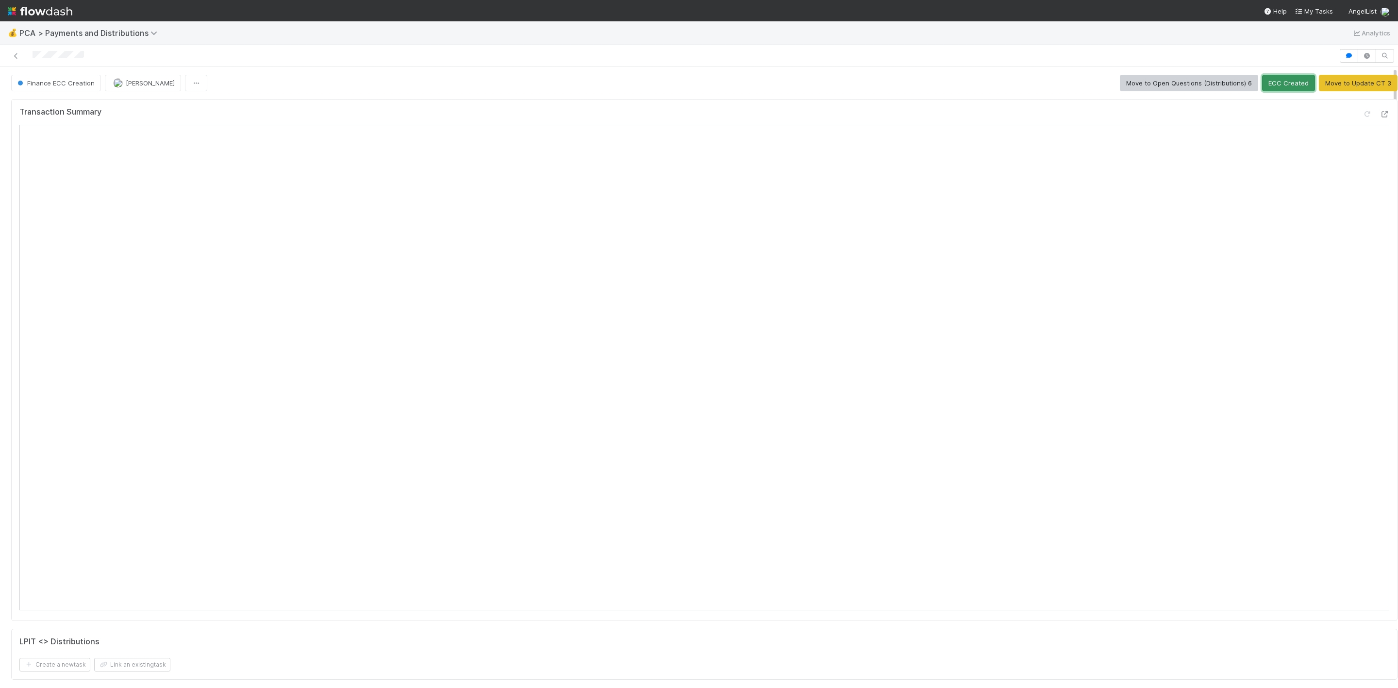
click at [1262, 90] on button "ECC Created" at bounding box center [1288, 83] width 53 height 17
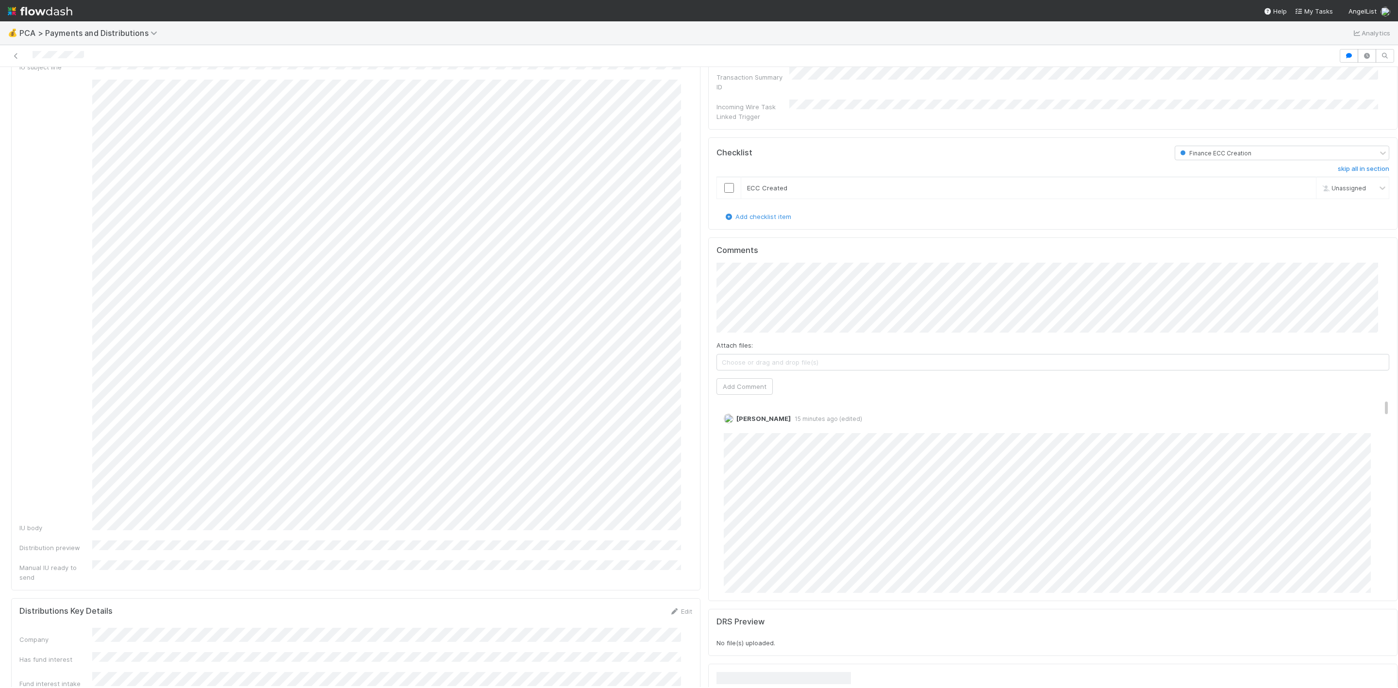
scroll to position [1238, 0]
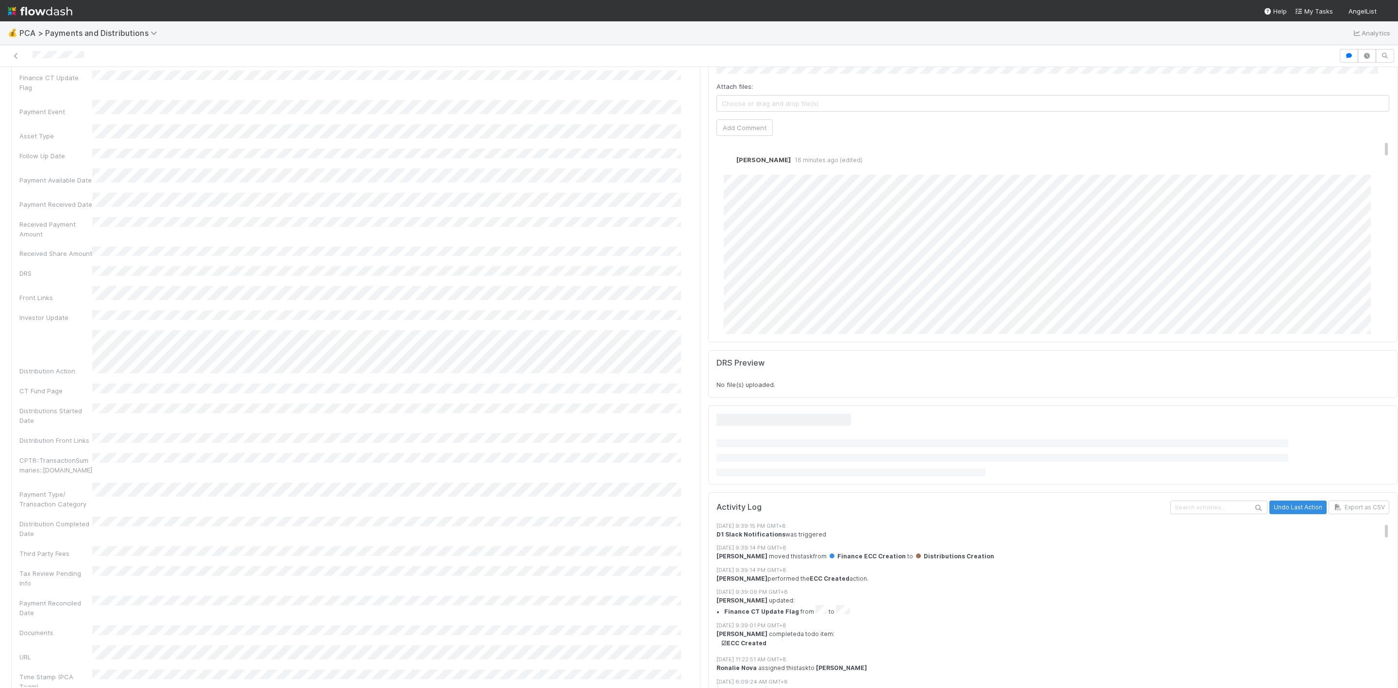
scroll to position [1894, 0]
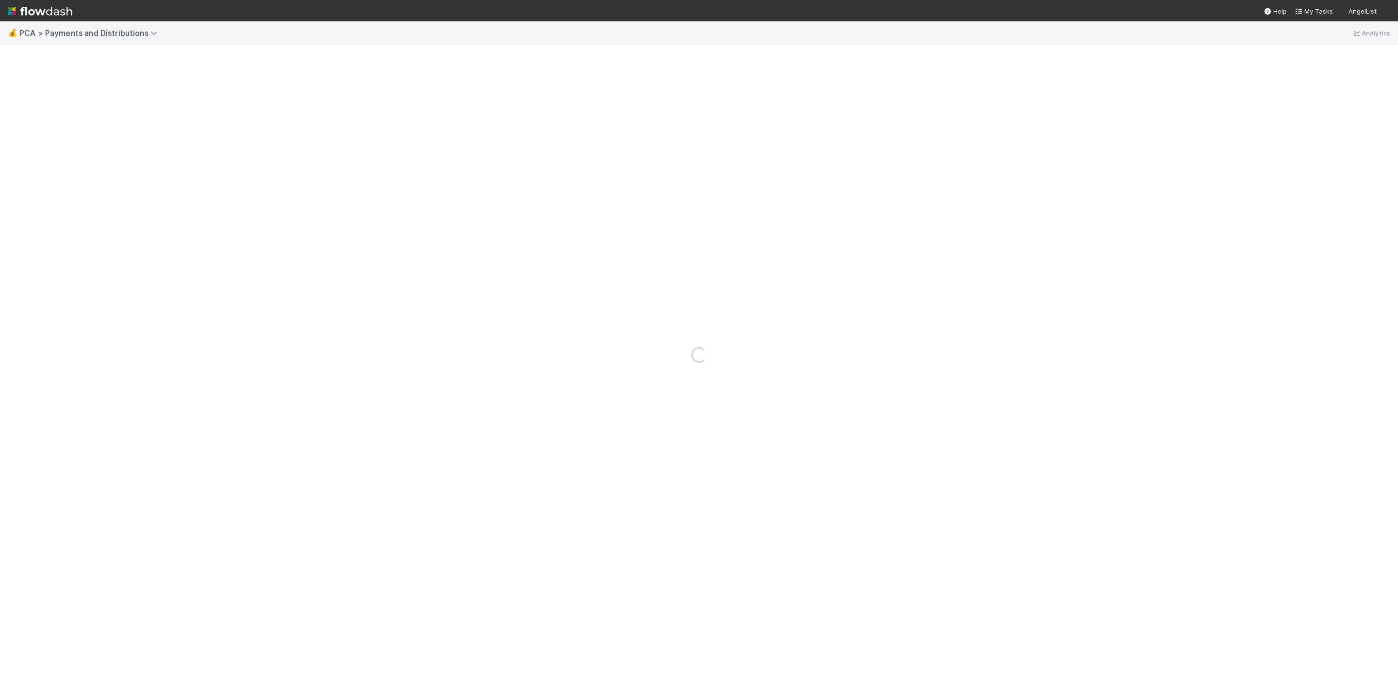
click at [760, 257] on div "Loading..." at bounding box center [699, 354] width 1398 height 667
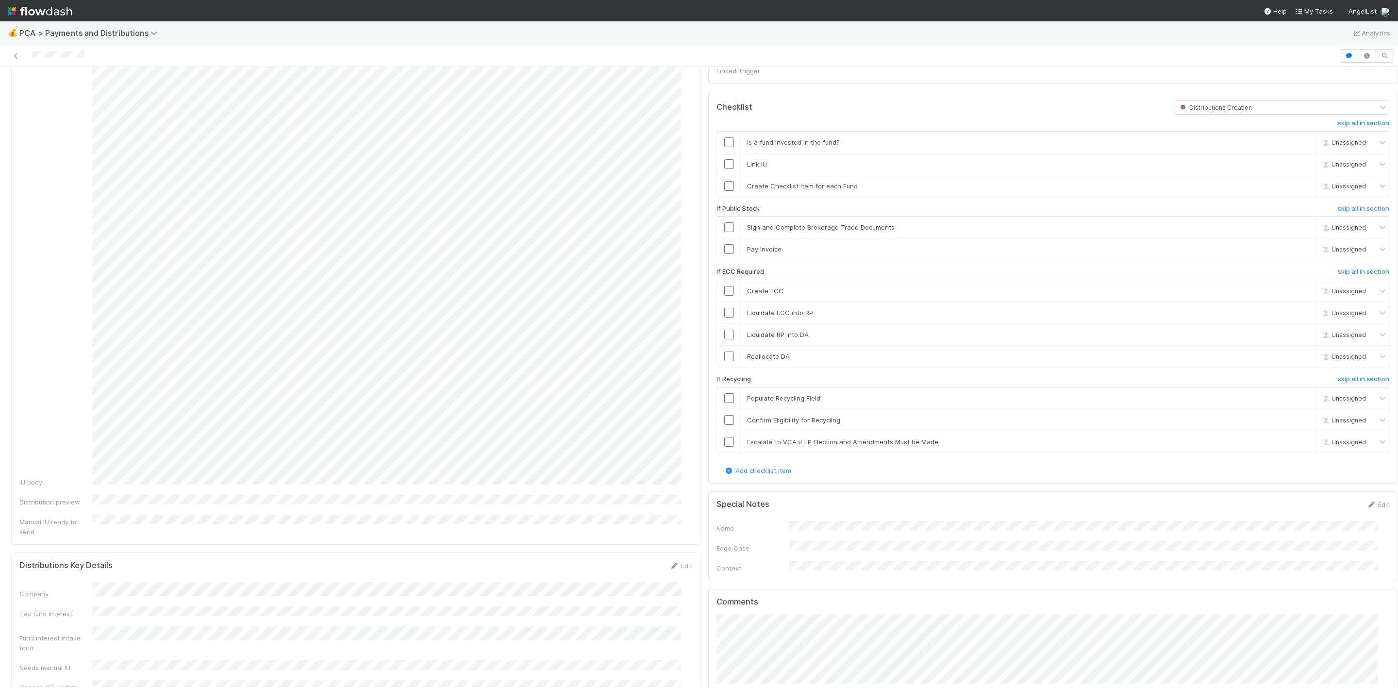
scroll to position [774, 0]
